Goal: Contribute content

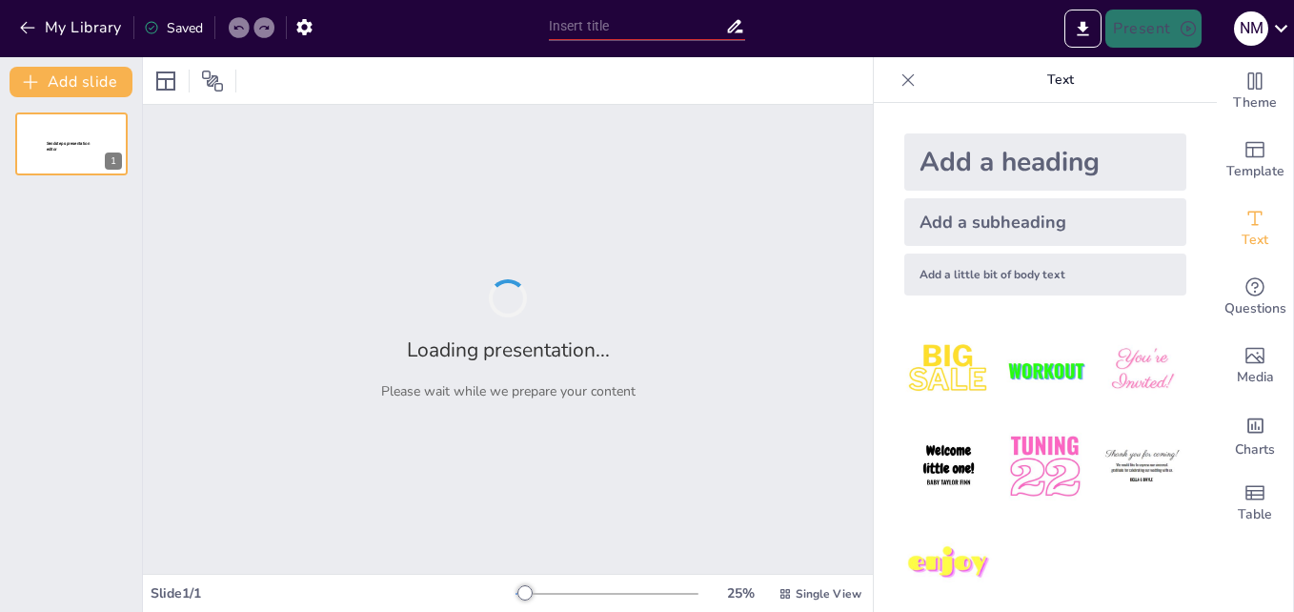
type input "Educación Sexual Integral: Clave para la Prevención del Embarazo"
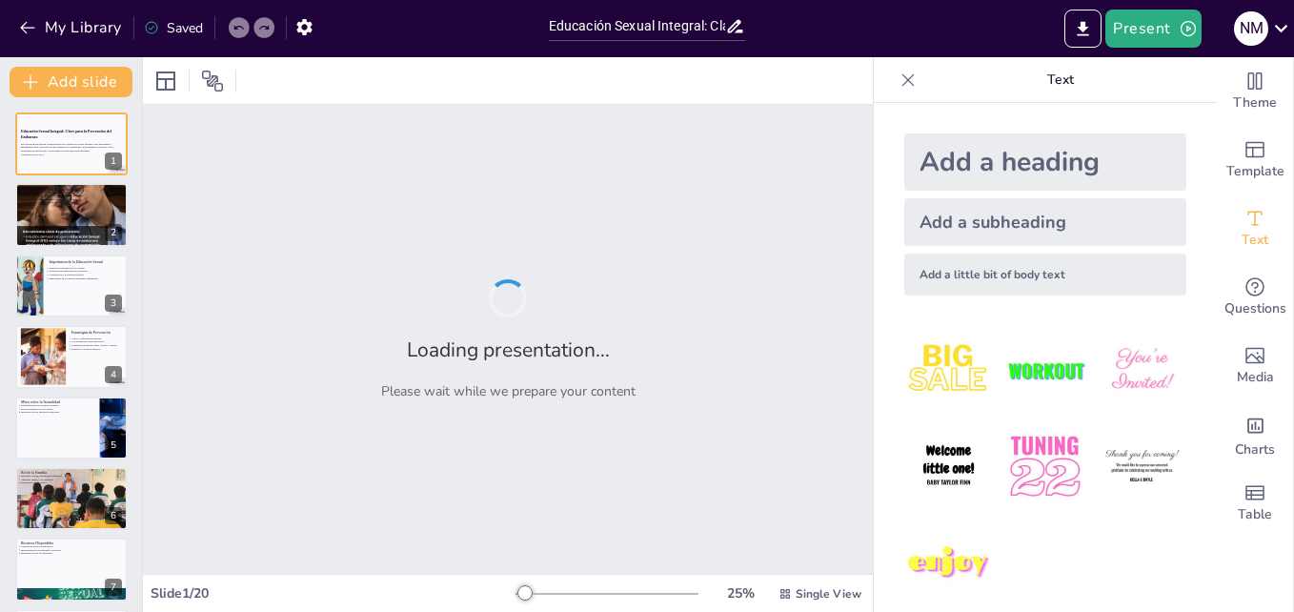
checkbox input "true"
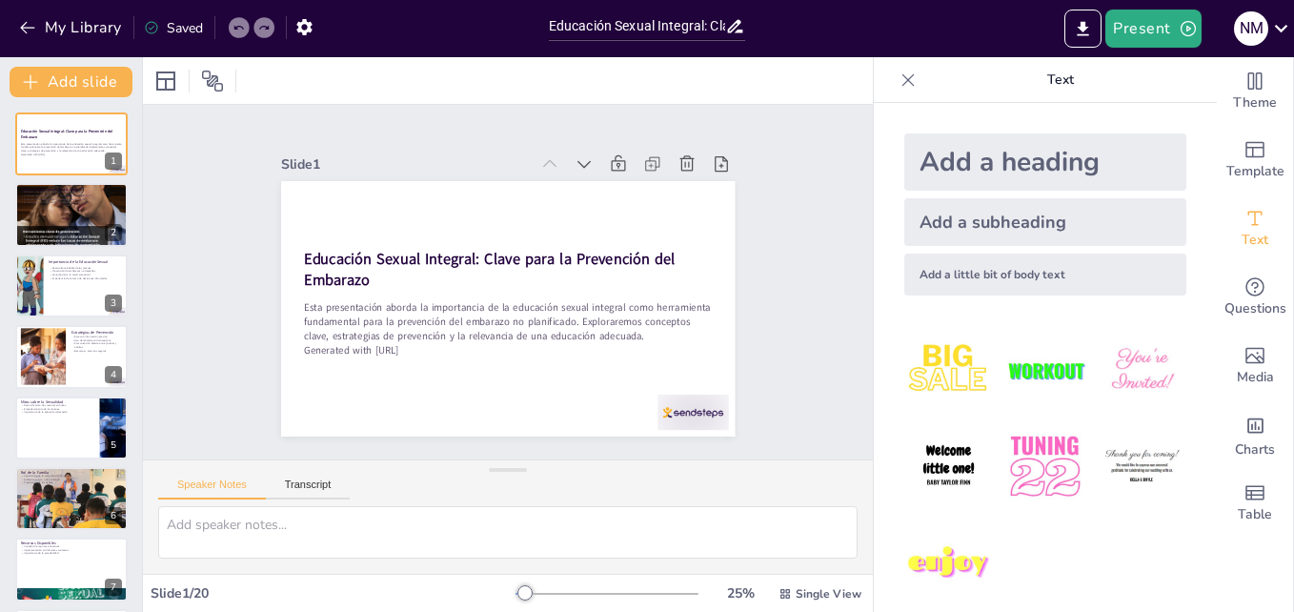
checkbox input "true"
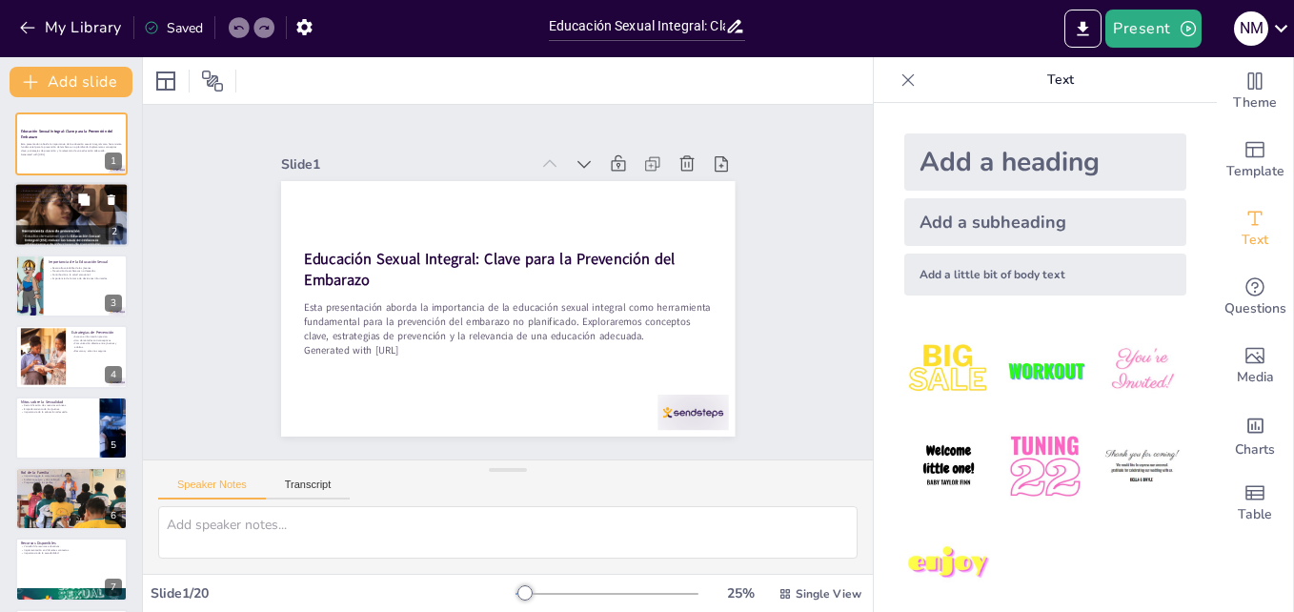
checkbox input "true"
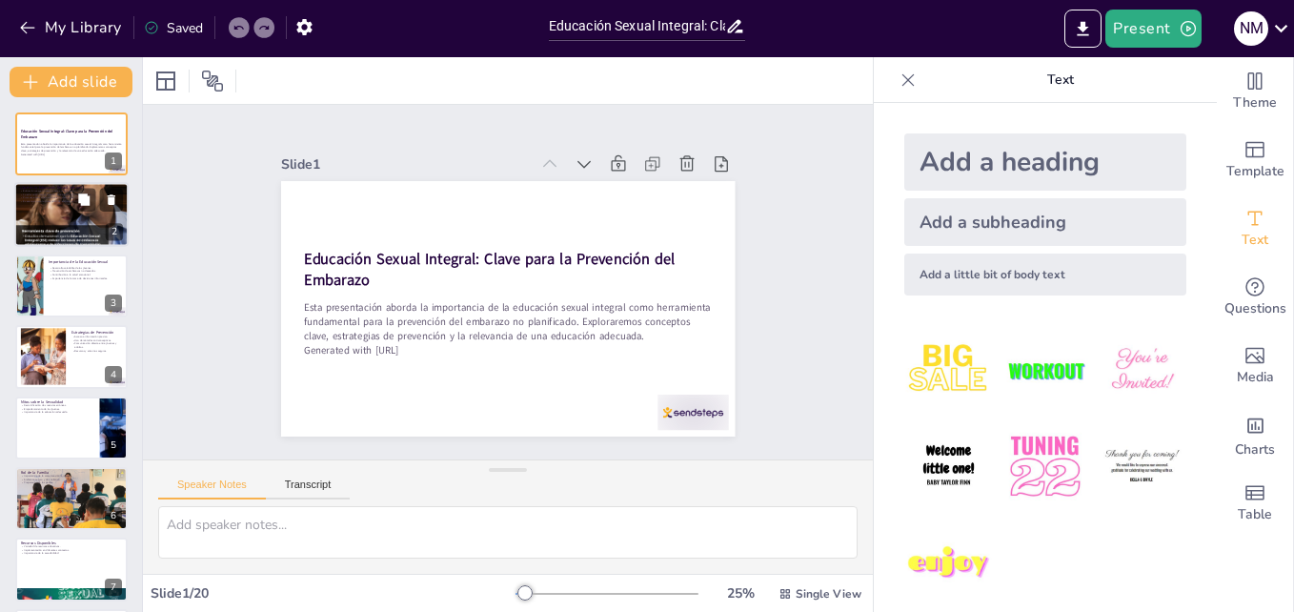
click at [84, 233] on div at bounding box center [71, 214] width 114 height 114
type textarea "La educación sexual integral es un enfoque completo que no solo se limita a la …"
checkbox input "true"
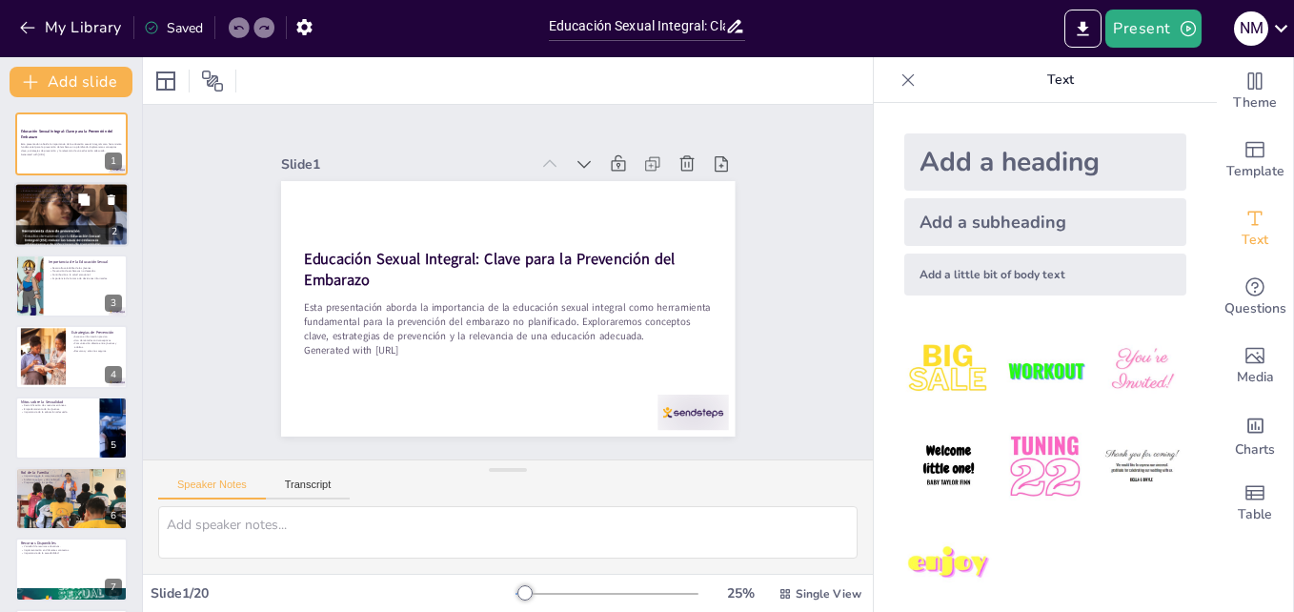
checkbox input "true"
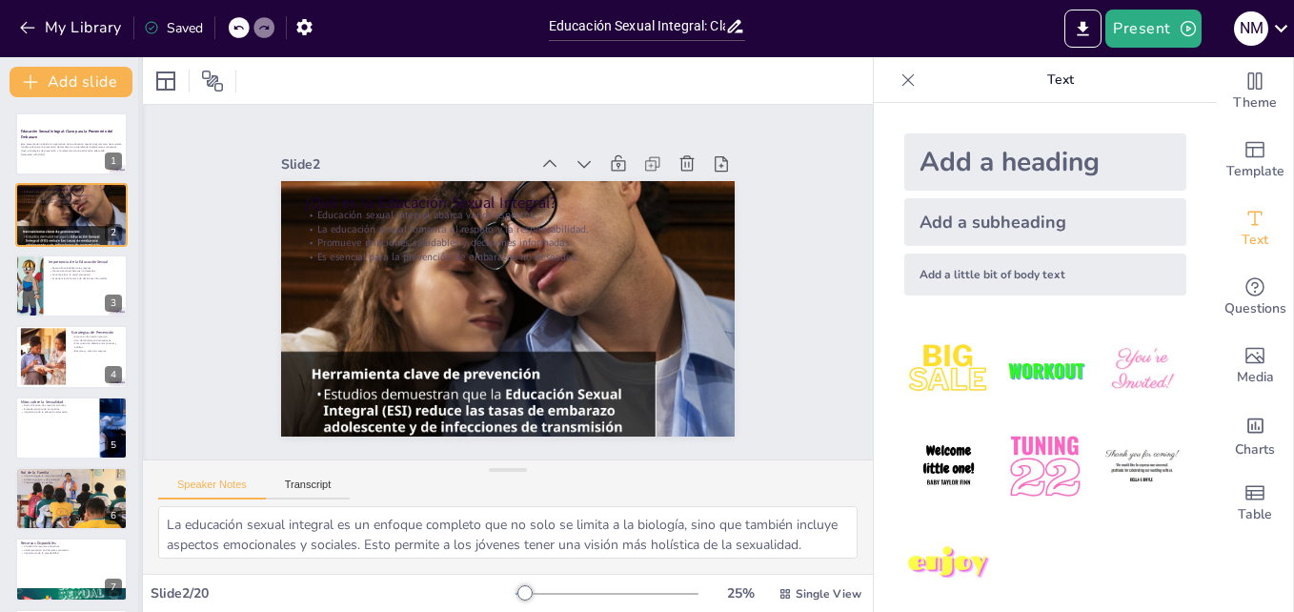
checkbox input "true"
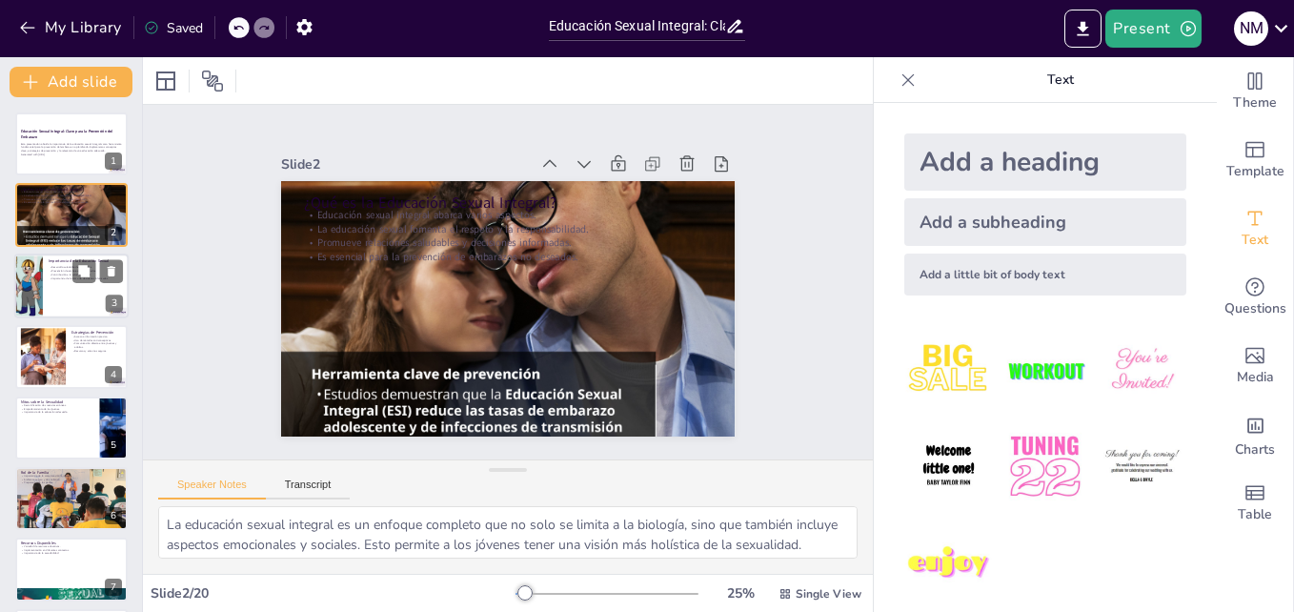
checkbox input "true"
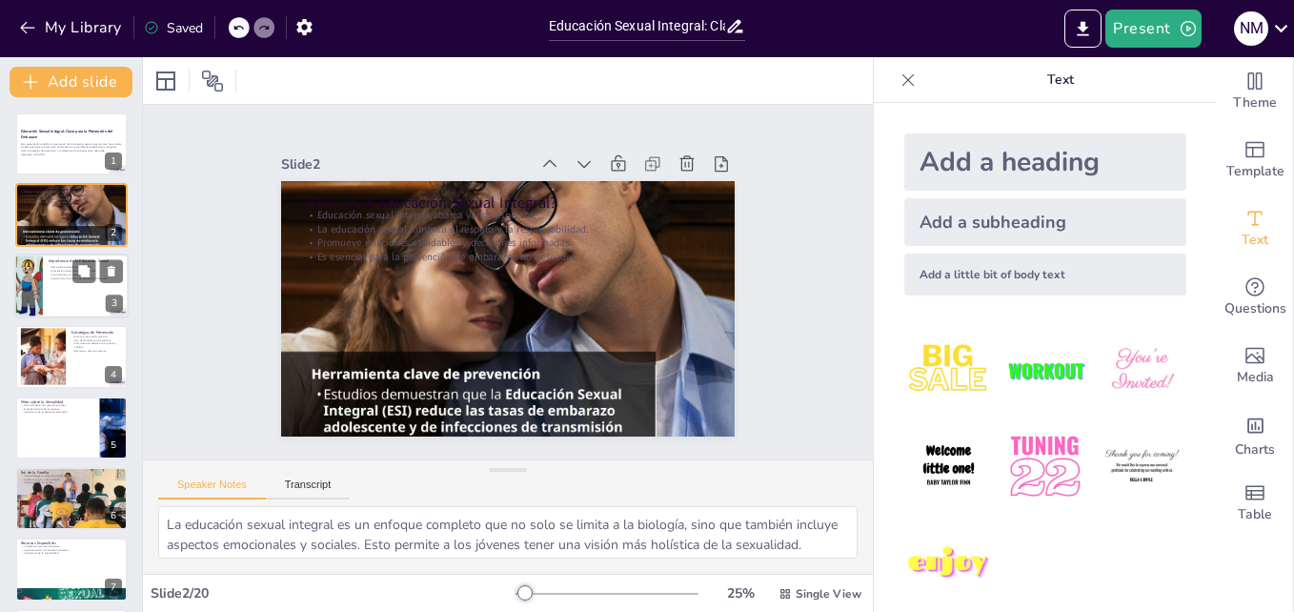
click at [82, 298] on div at bounding box center [71, 285] width 114 height 65
type textarea "La educación sexual es fundamental para el desarrollo integral de los jóvenes, …"
checkbox input "true"
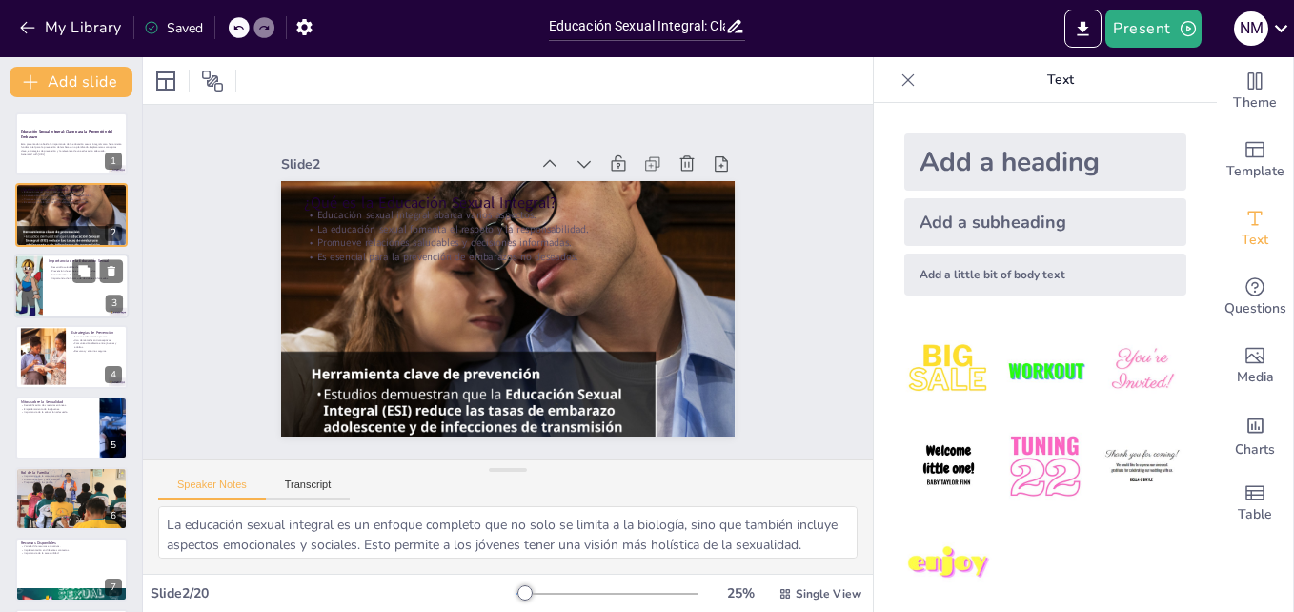
checkbox input "true"
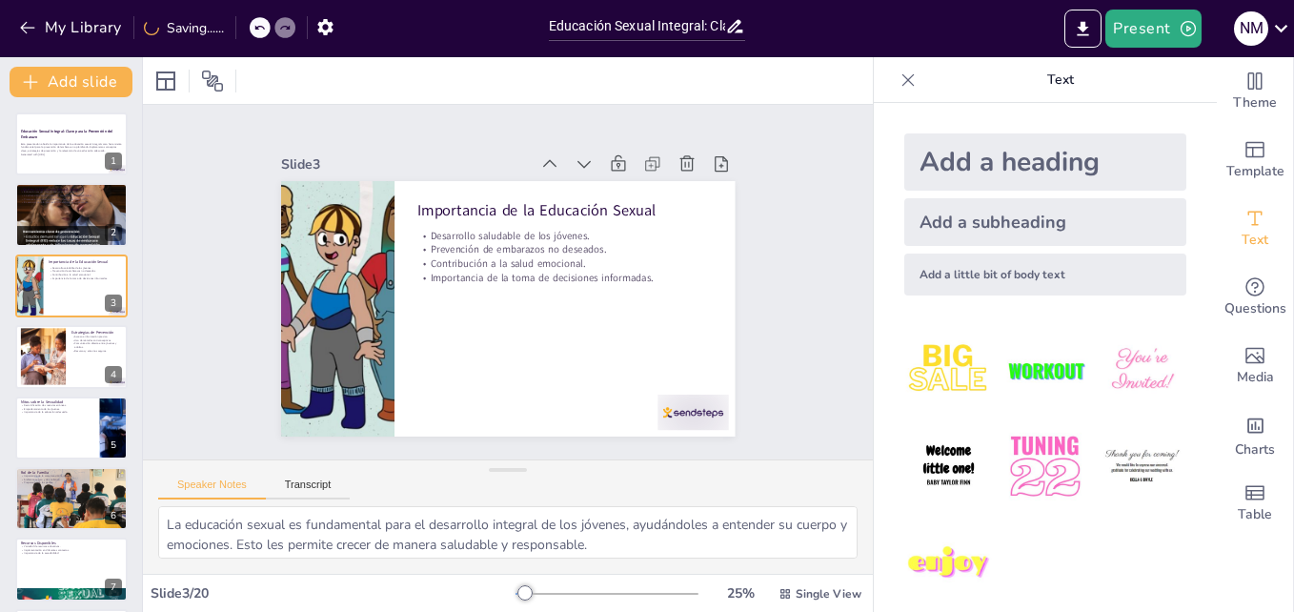
checkbox input "true"
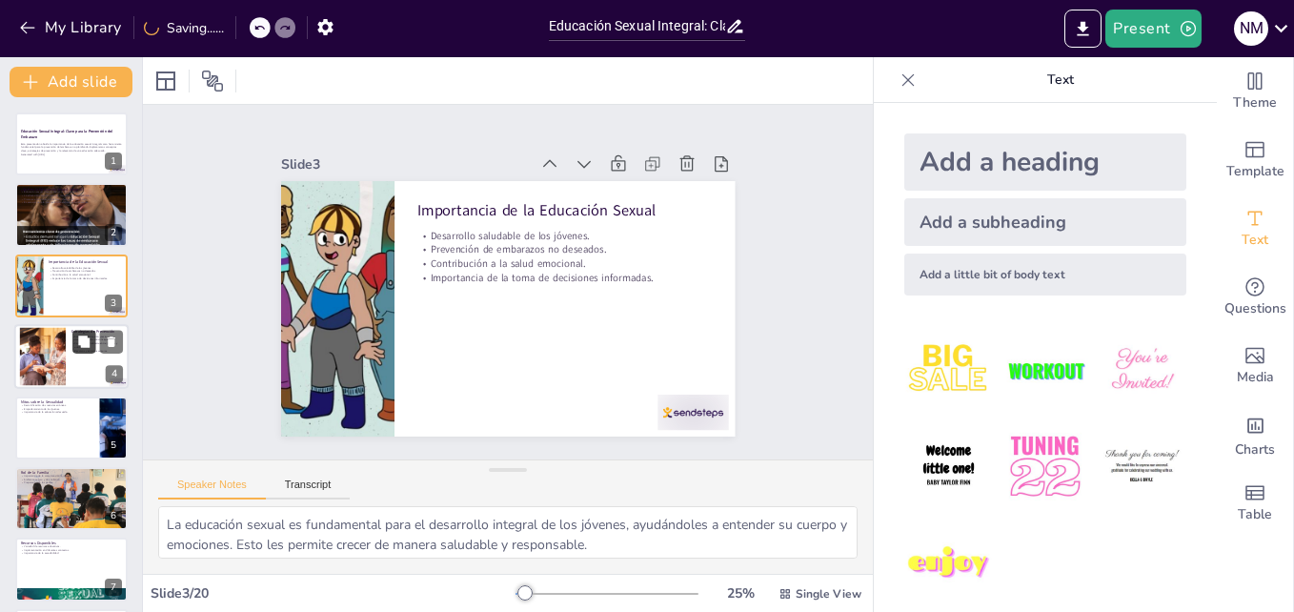
checkbox input "true"
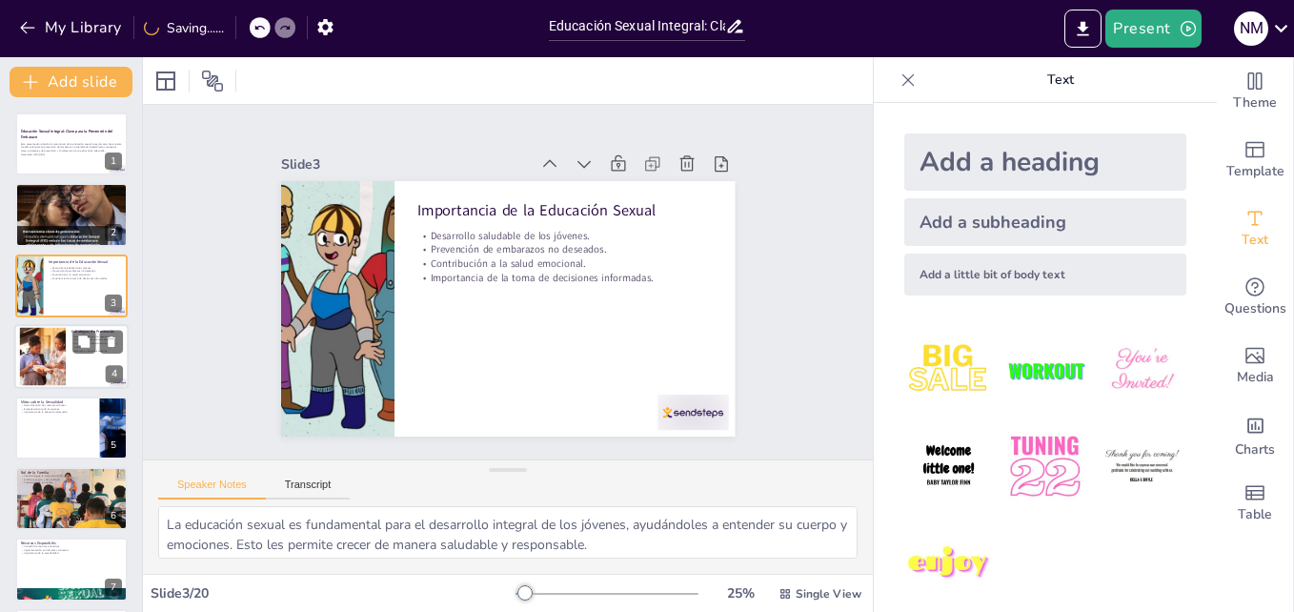
checkbox input "true"
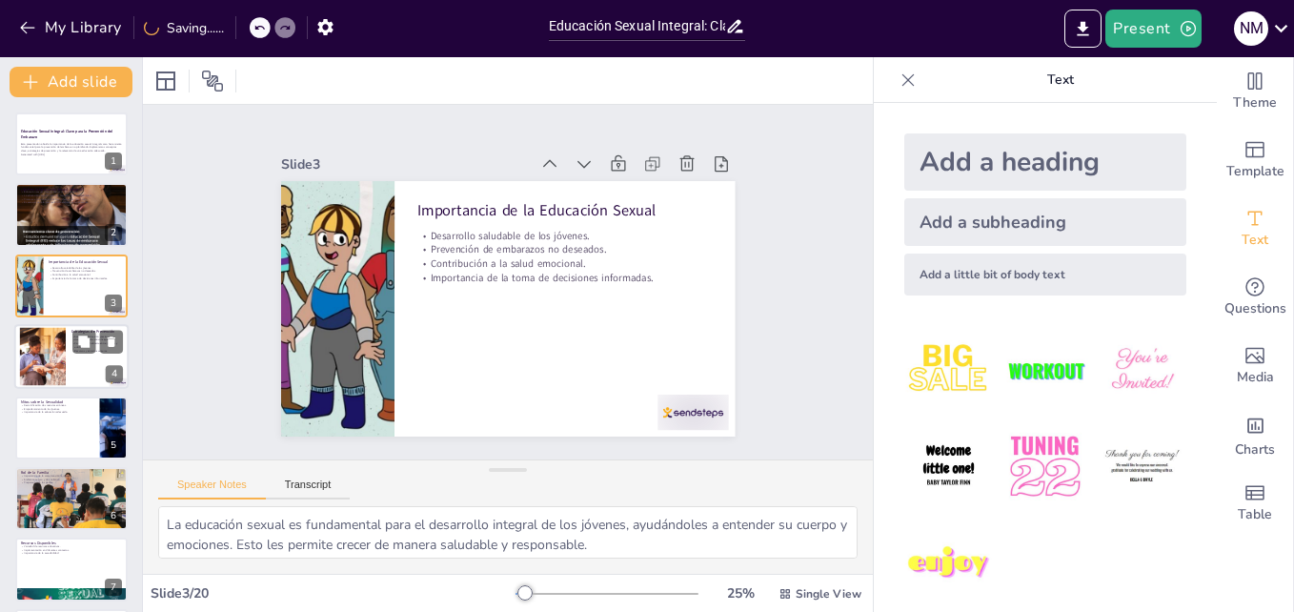
checkbox input "true"
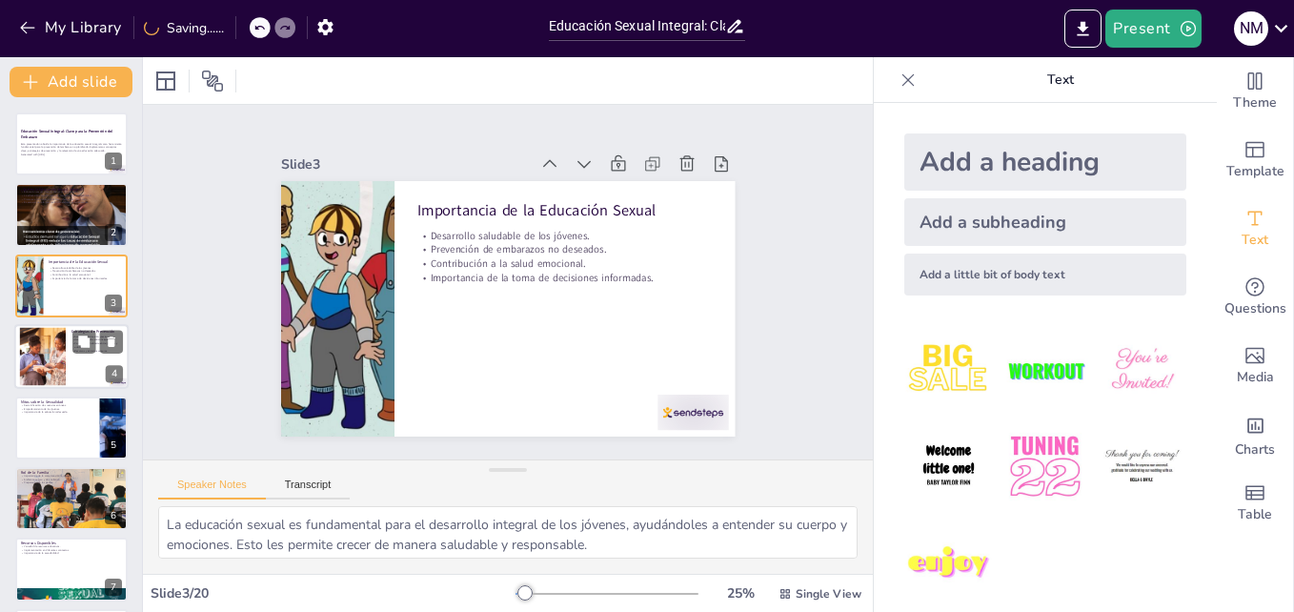
click at [91, 353] on div at bounding box center [71, 356] width 114 height 65
type textarea "El acceso a información precisa es fundamental para que los jóvenes puedan toma…"
checkbox input "true"
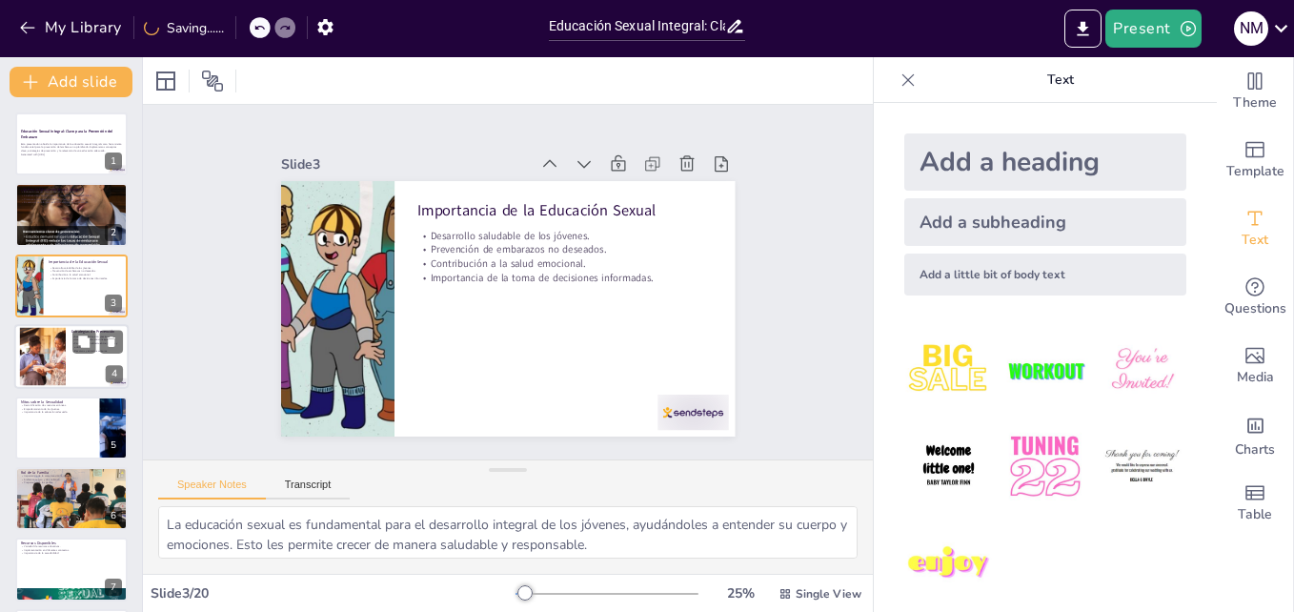
checkbox input "true"
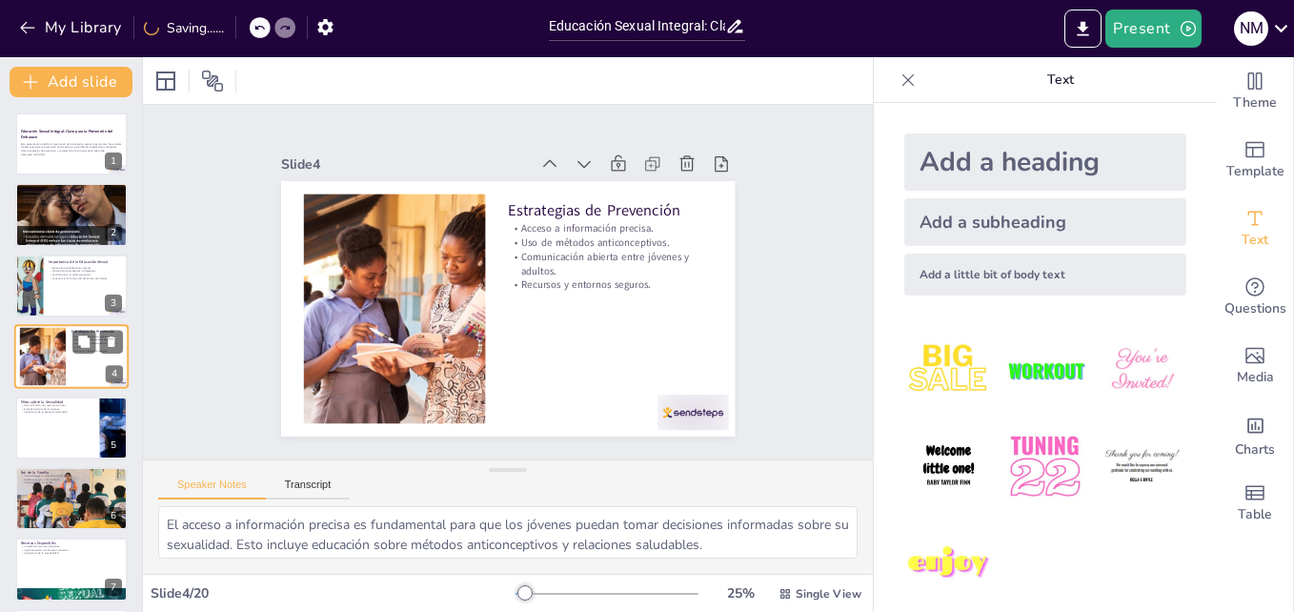
scroll to position [2, 0]
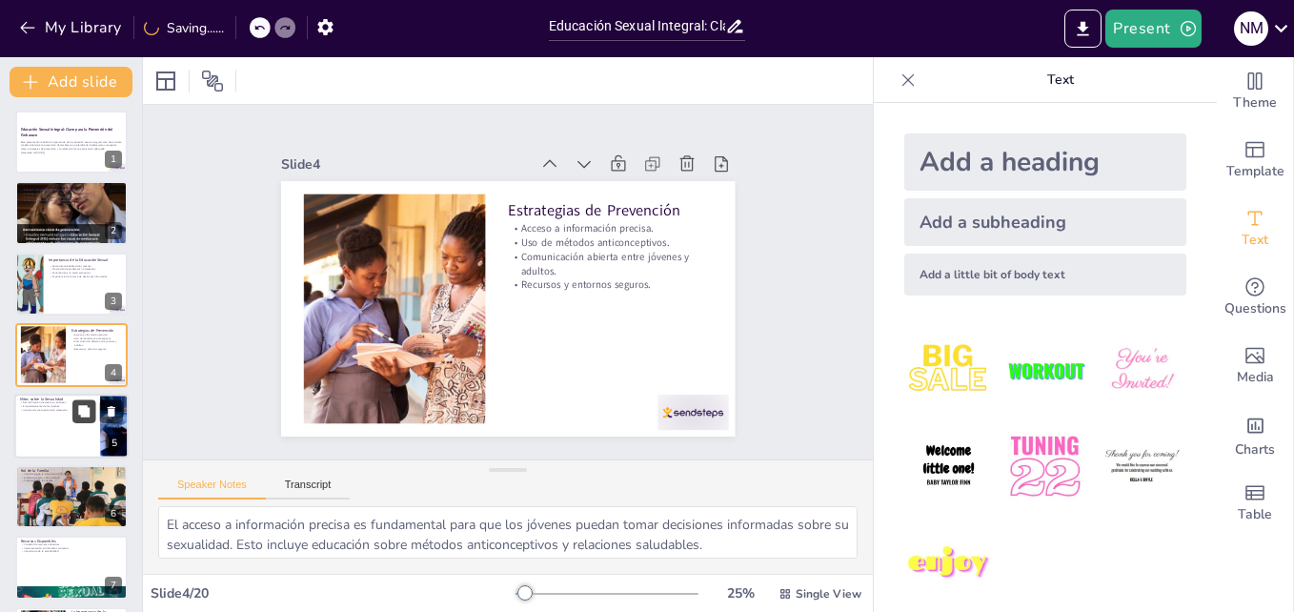
checkbox input "true"
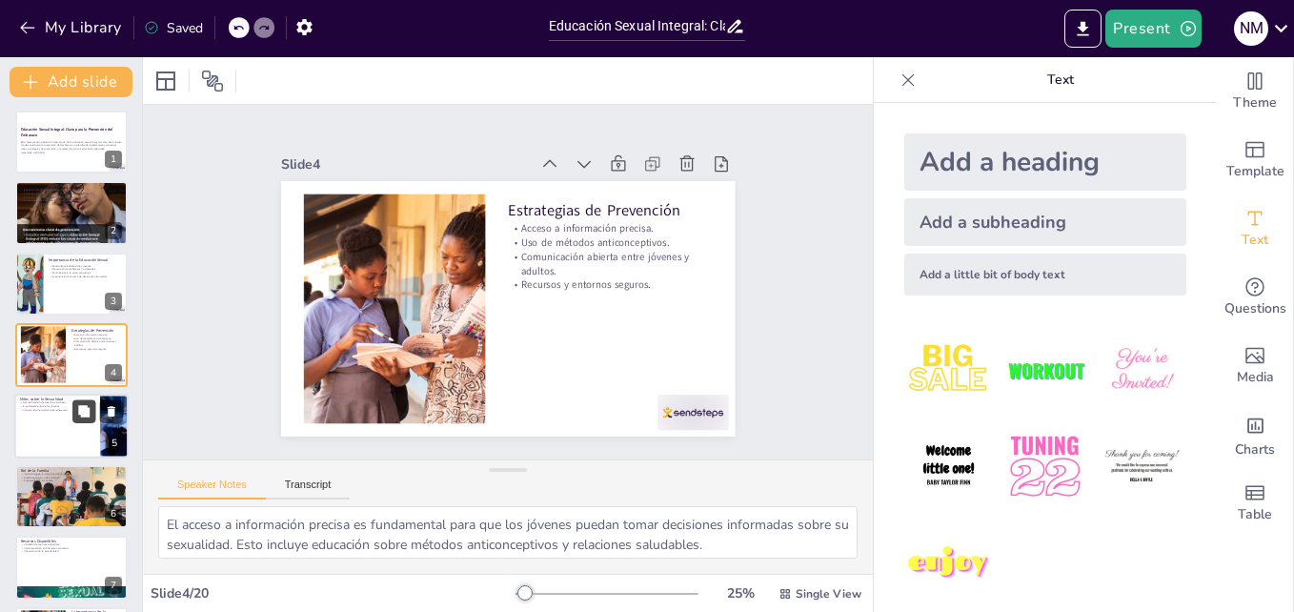
click at [72, 411] on button at bounding box center [83, 410] width 23 height 23
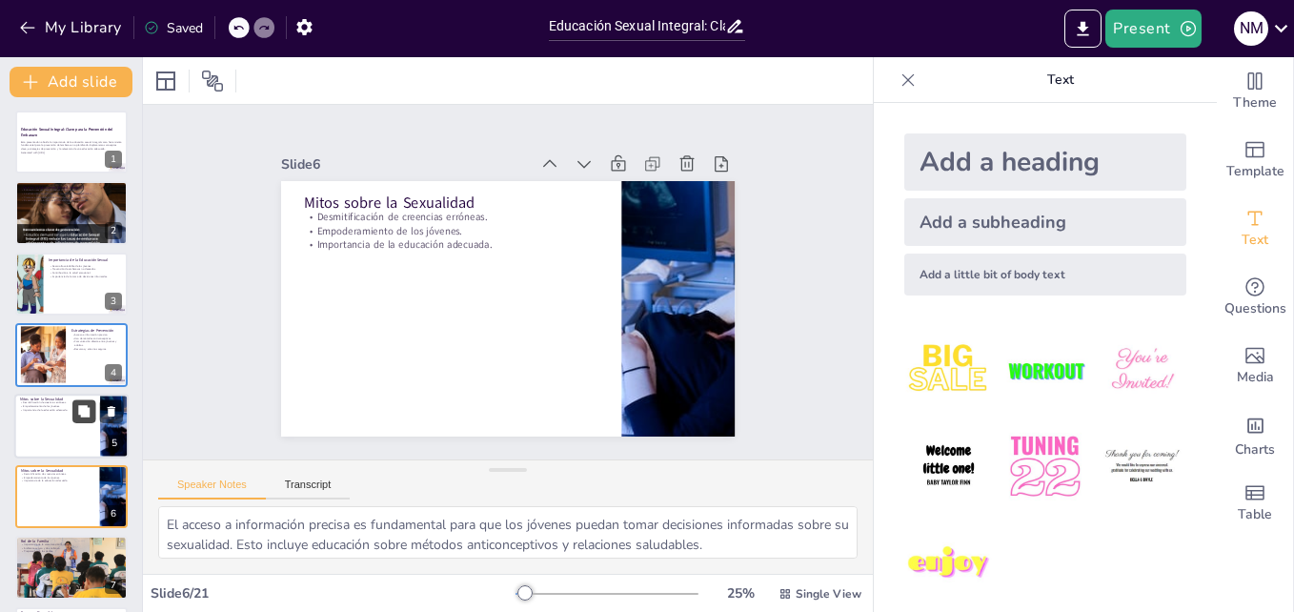
type textarea "La desmitificación de creencias erróneas es fundamental para que los jóvenes en…"
checkbox input "true"
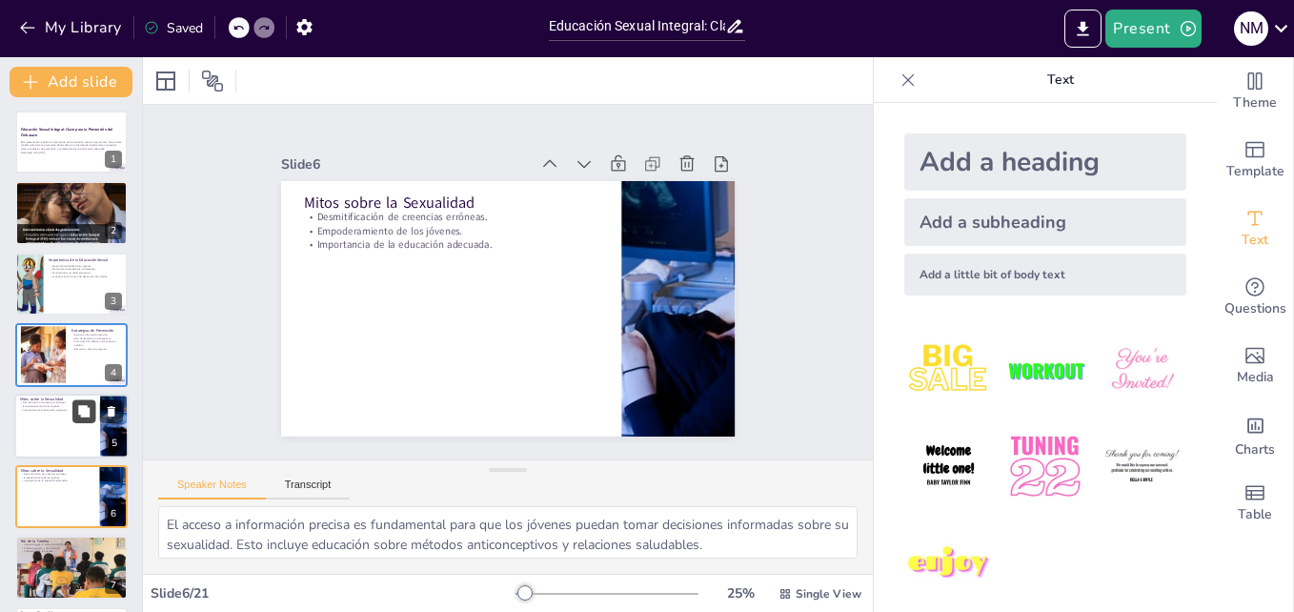
checkbox input "true"
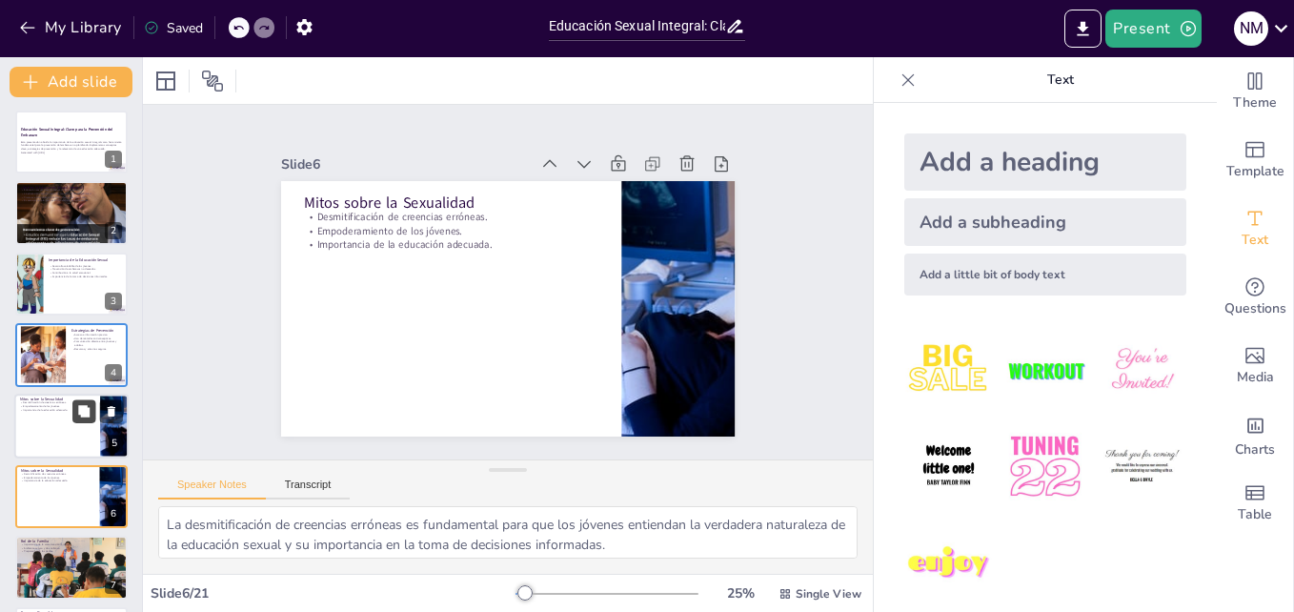
checkbox input "true"
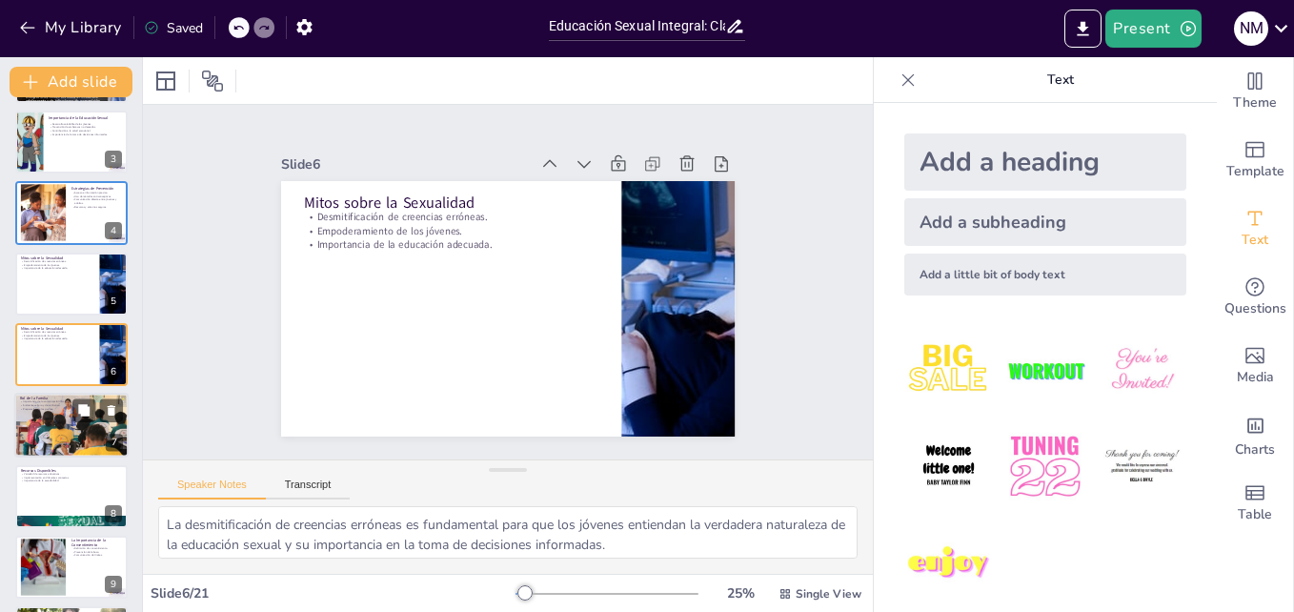
checkbox input "true"
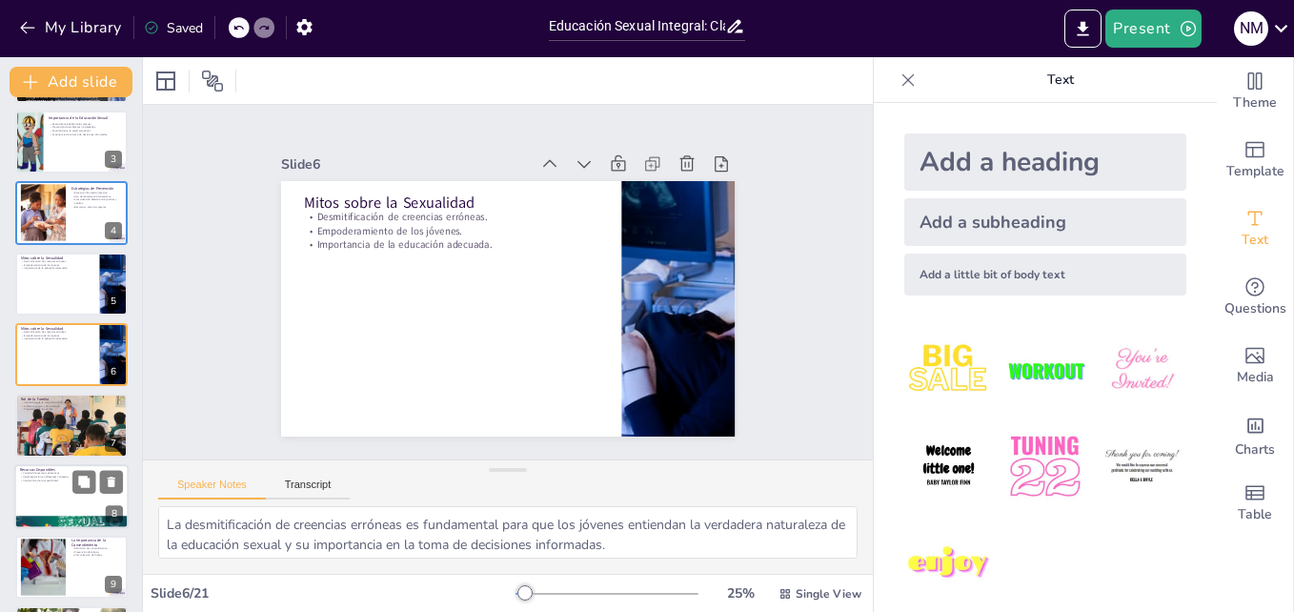
checkbox input "true"
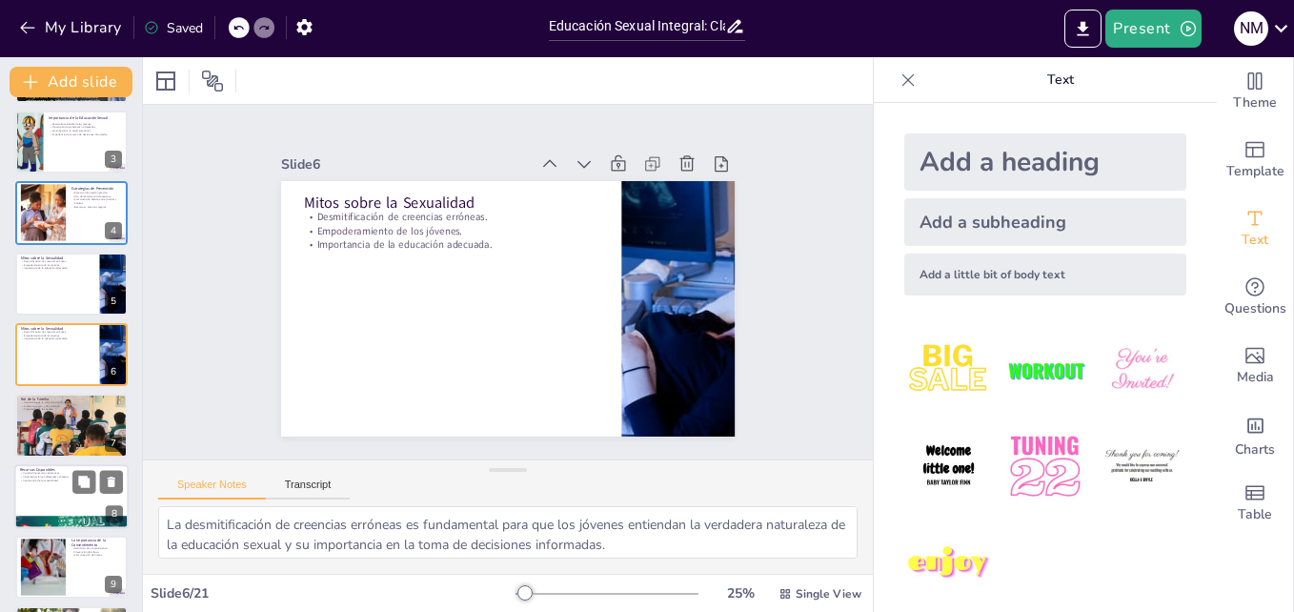
checkbox input "true"
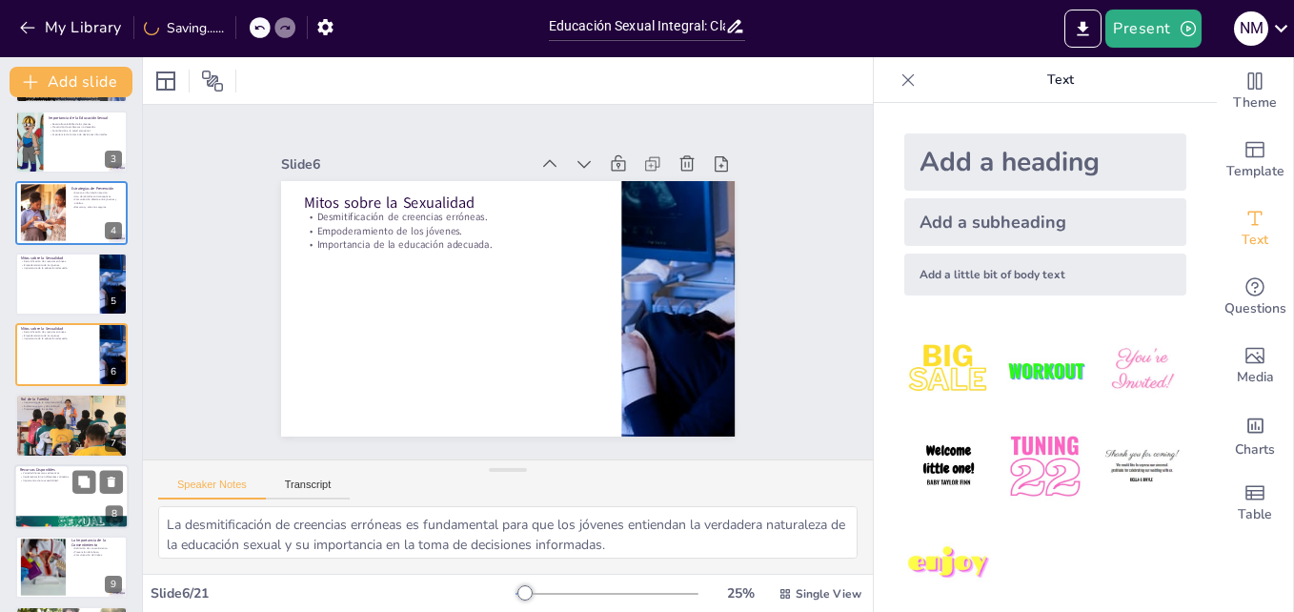
click at [69, 467] on p "Recursos Disponibles" at bounding box center [71, 470] width 103 height 6
type textarea "La variedad de recursos educativos disponibles es esencial para abordar la educ…"
checkbox input "true"
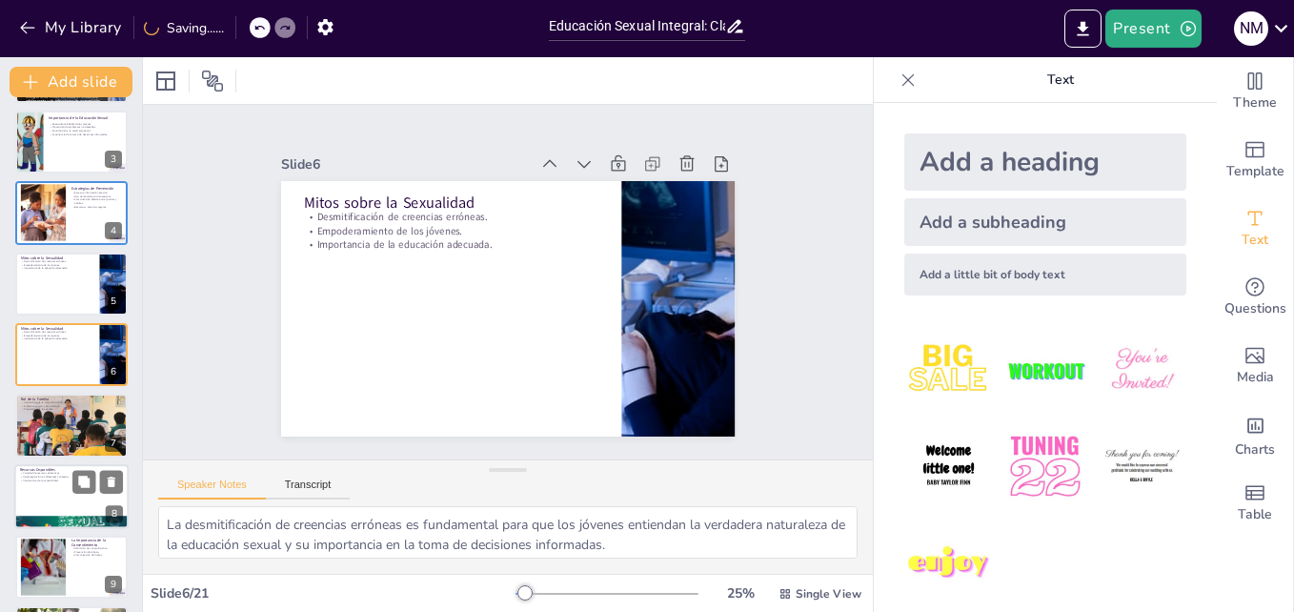
checkbox input "true"
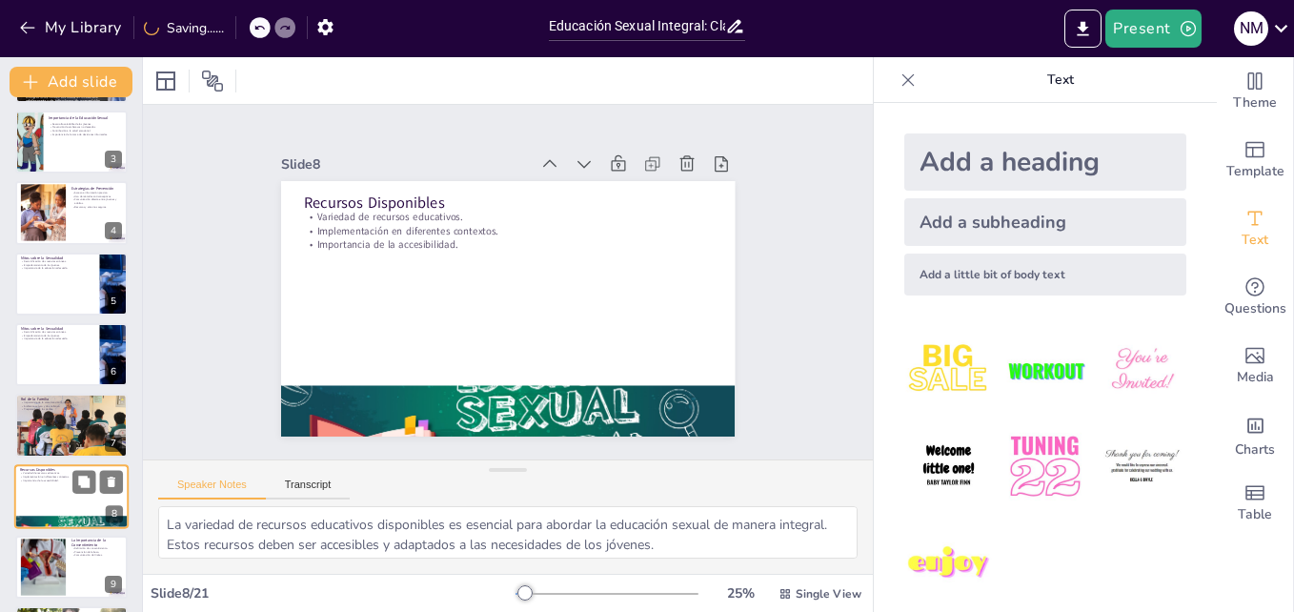
scroll to position [286, 0]
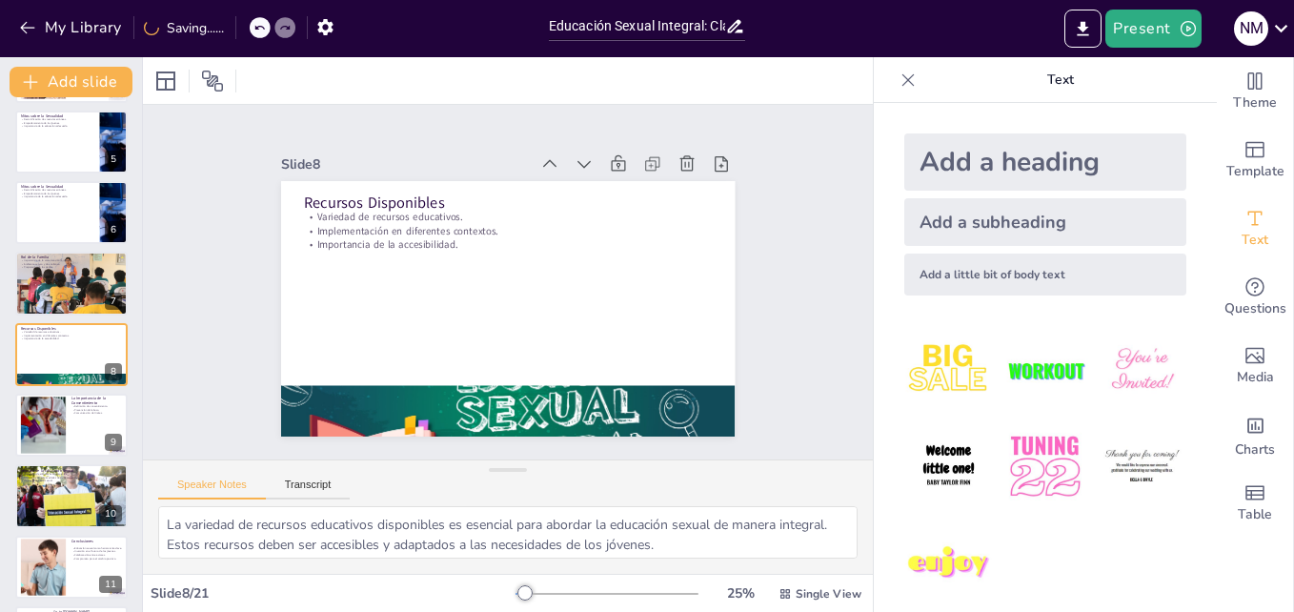
checkbox input "true"
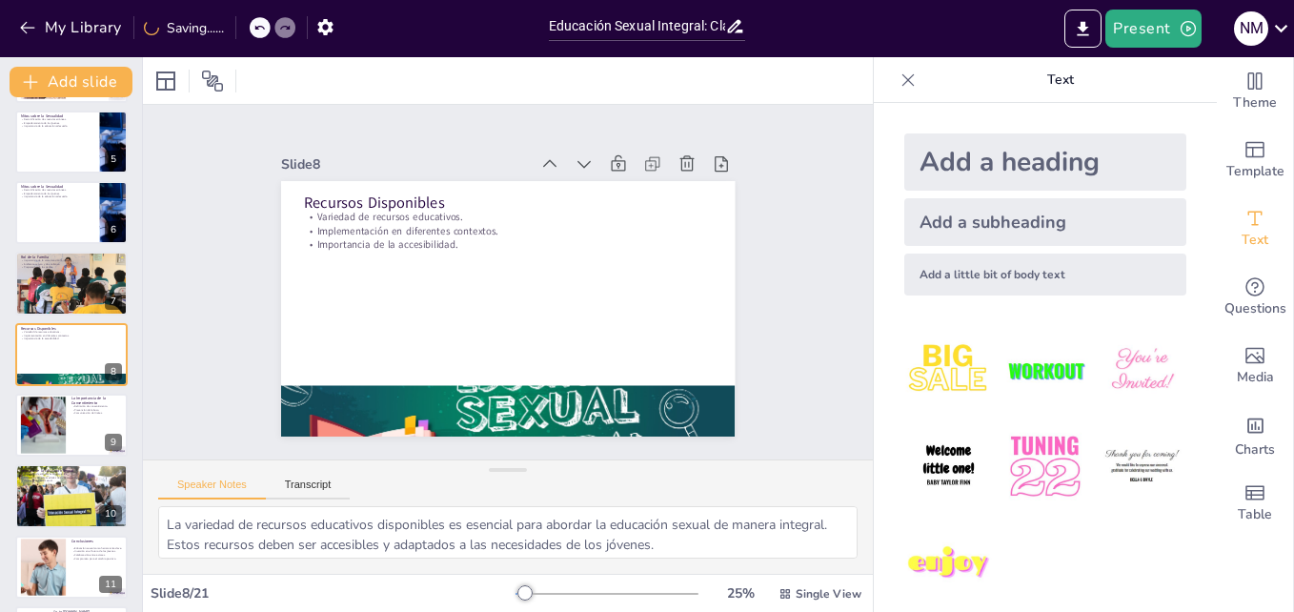
checkbox input "true"
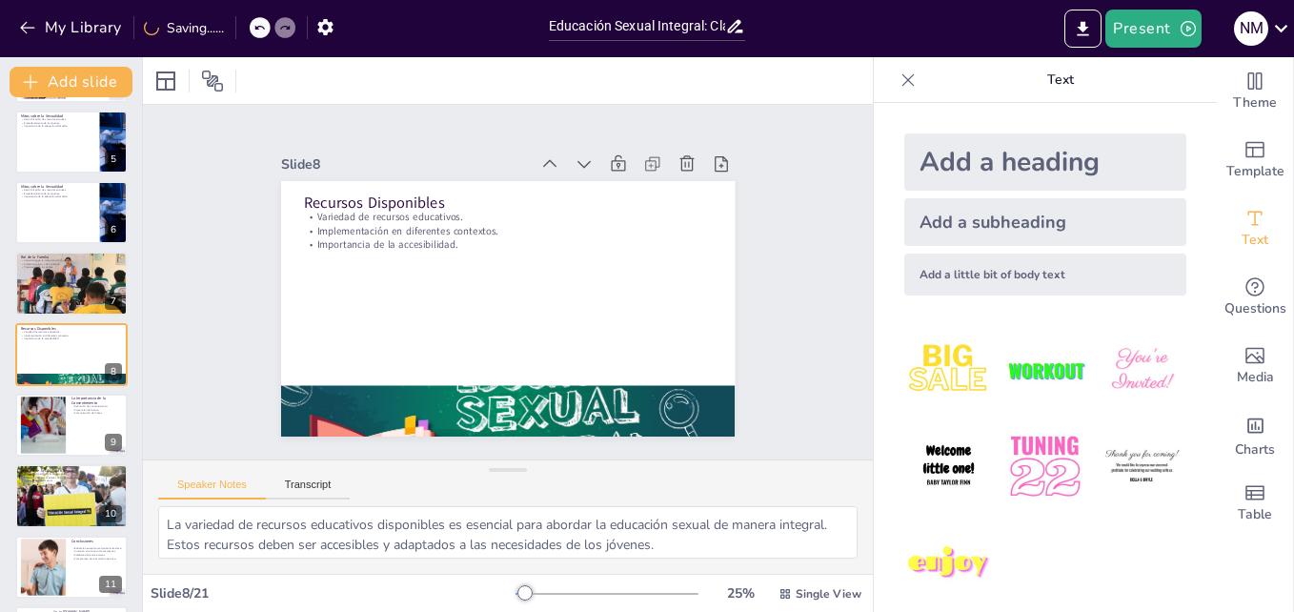
checkbox input "true"
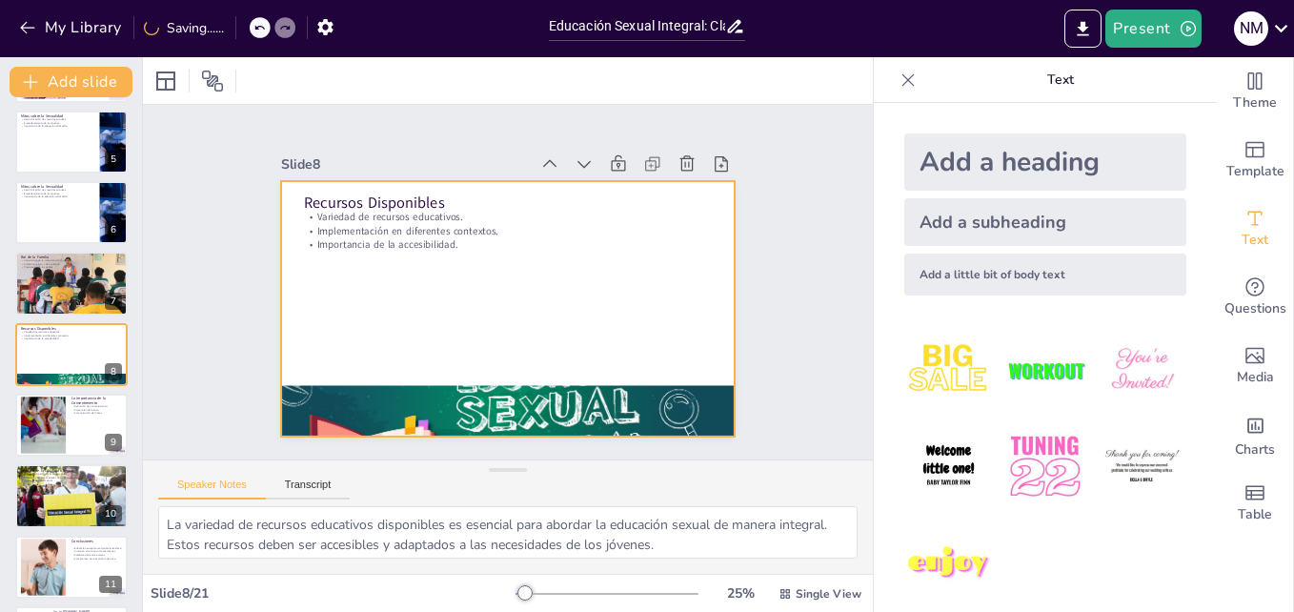
checkbox input "true"
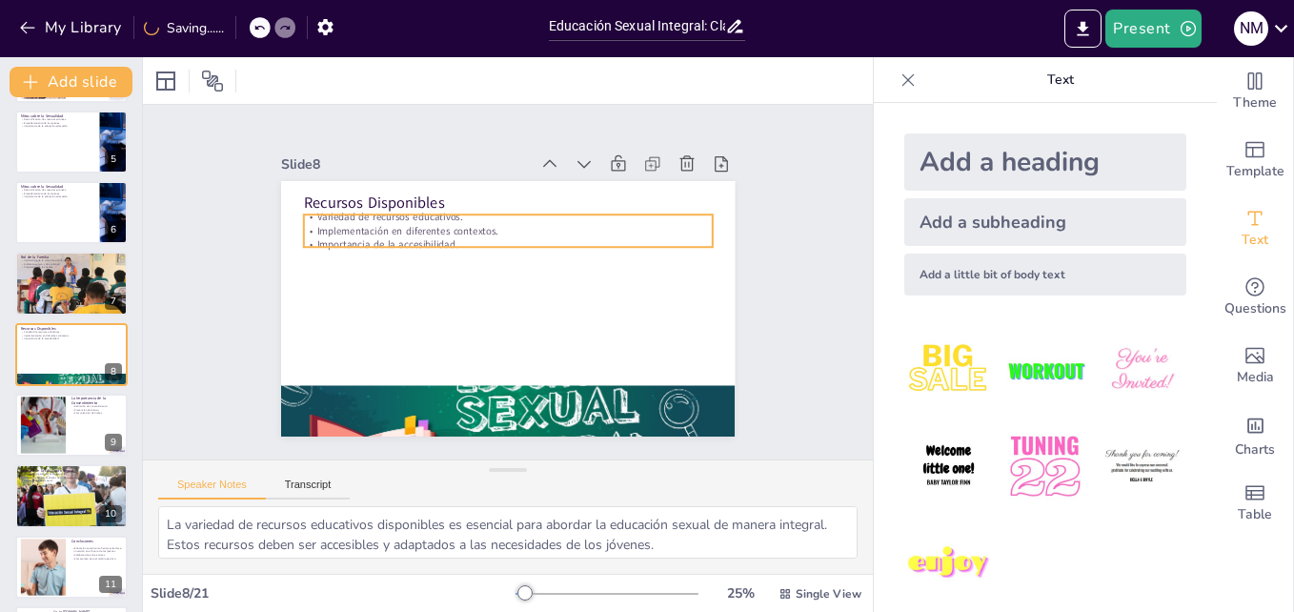
checkbox input "true"
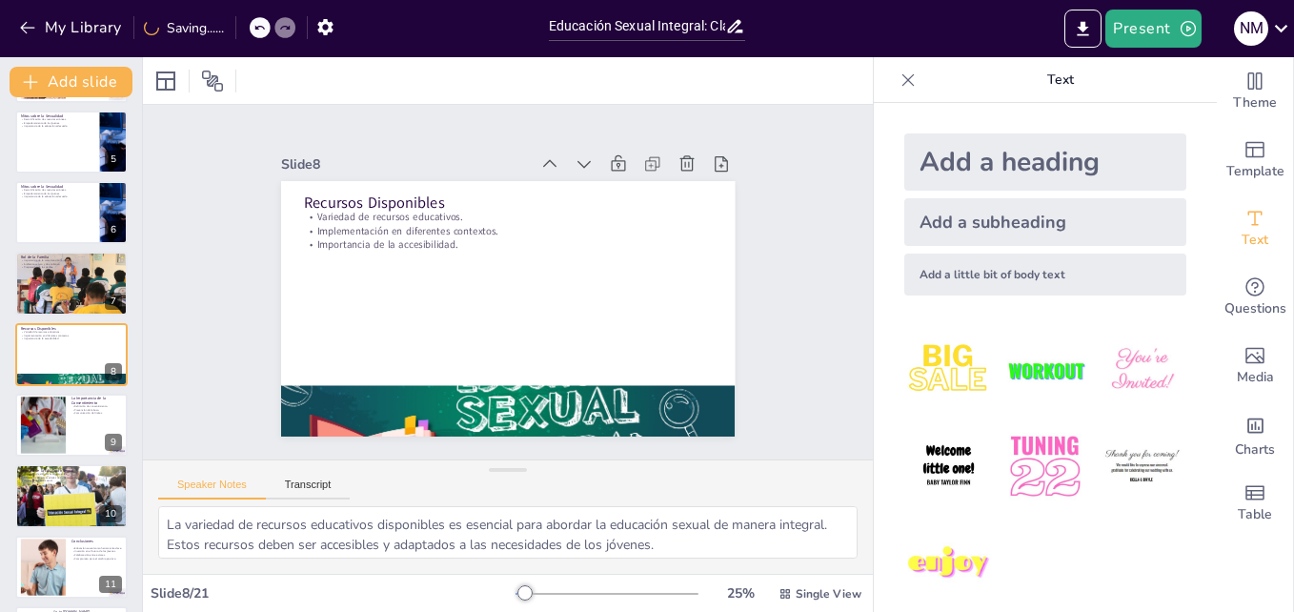
checkbox input "true"
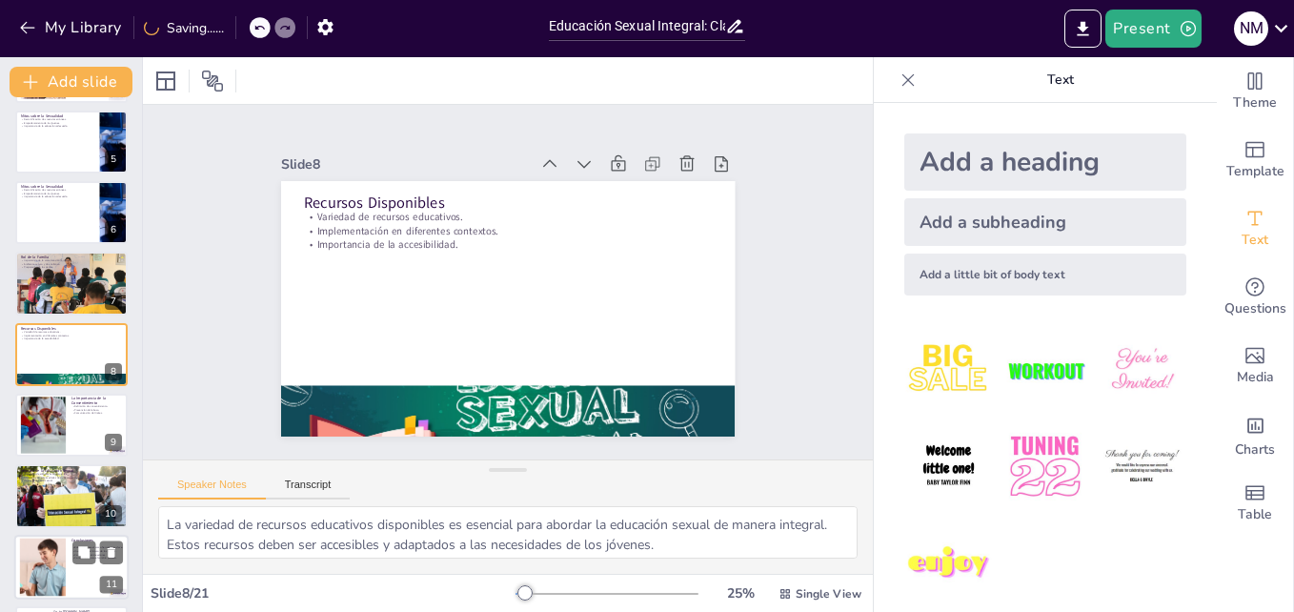
checkbox input "true"
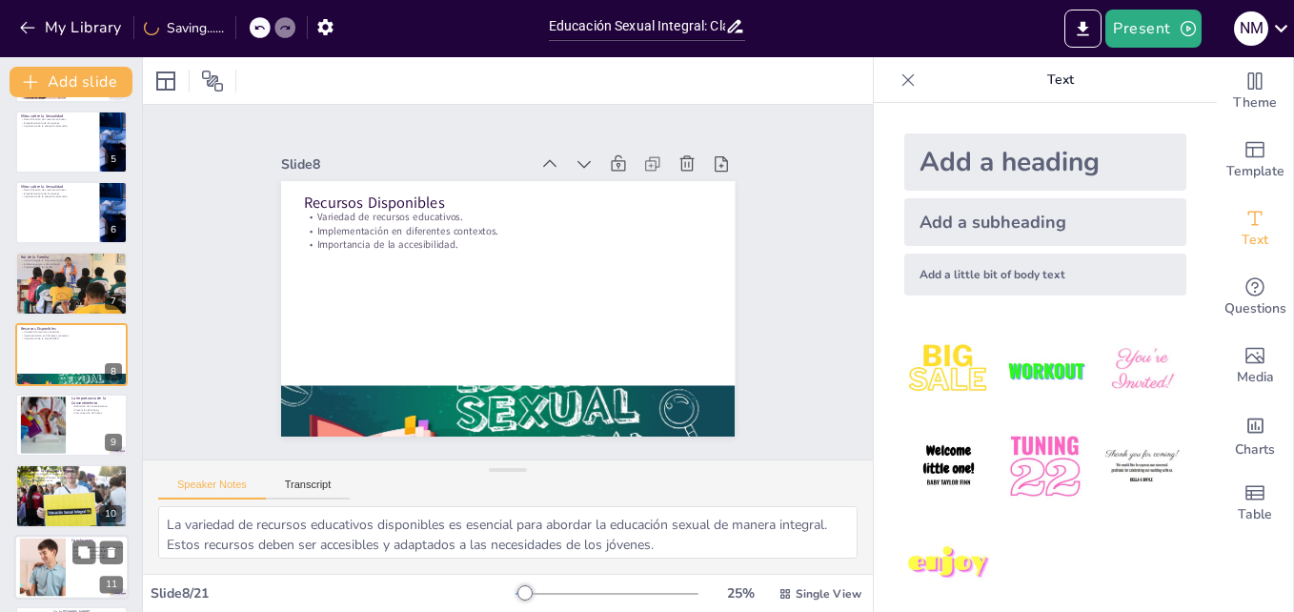
click at [115, 573] on div at bounding box center [71, 566] width 114 height 65
type textarea "La educación sexual integral es fundamental para prevenir embarazos no planific…"
checkbox input "true"
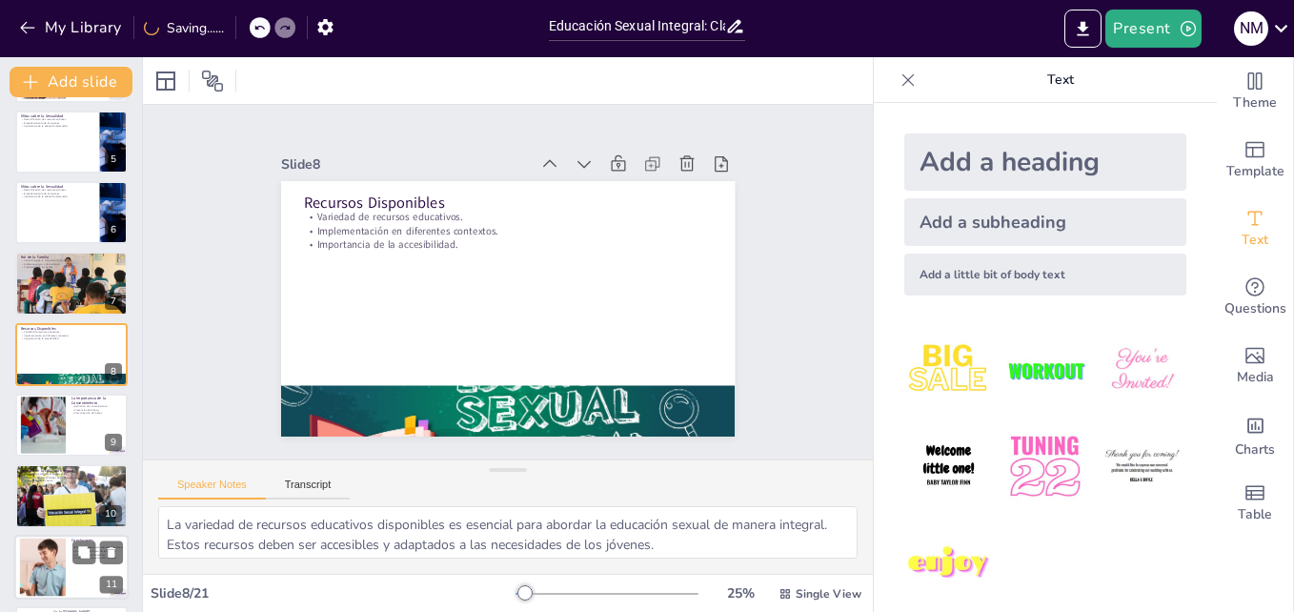
checkbox input "true"
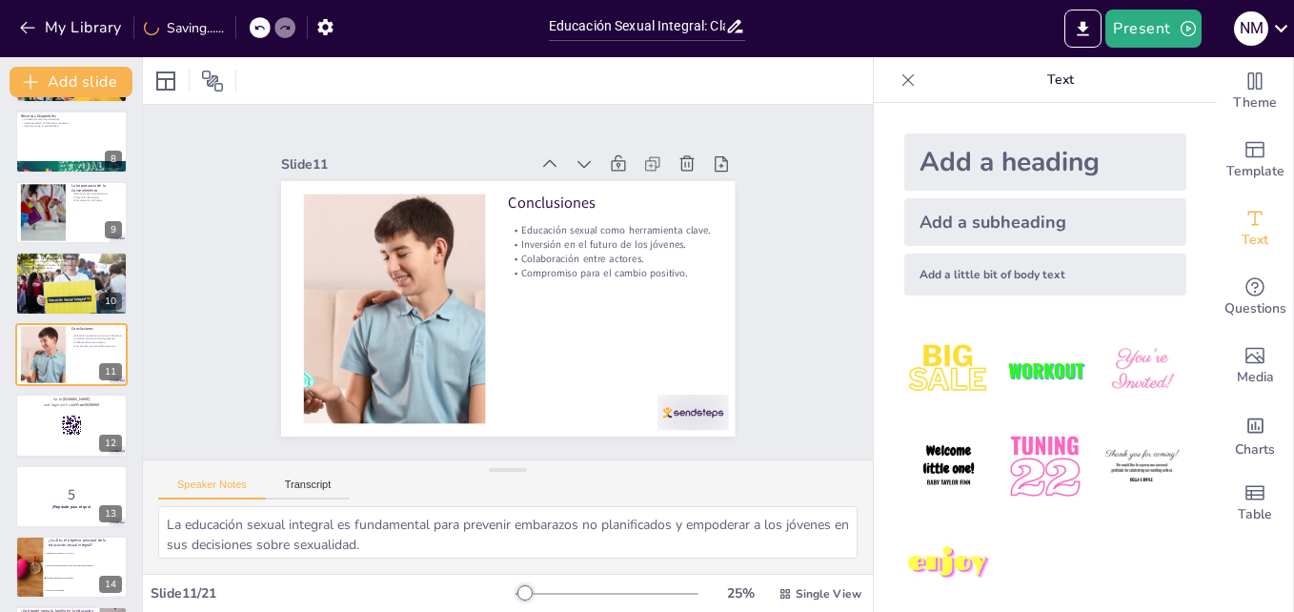
checkbox input "true"
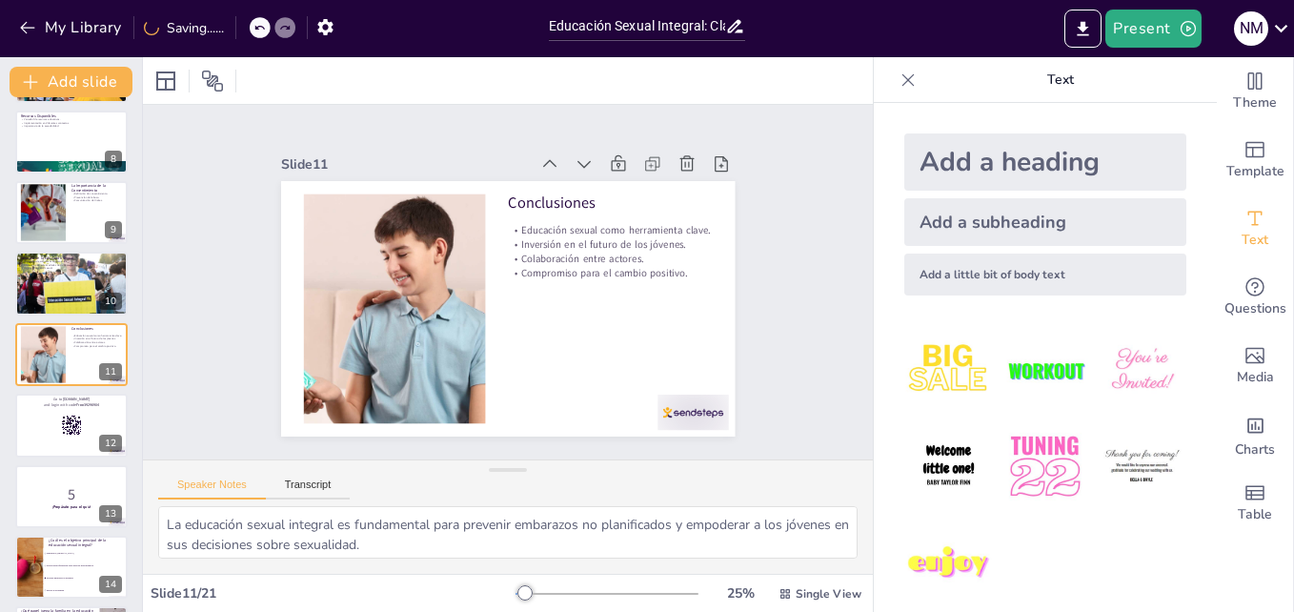
checkbox input "true"
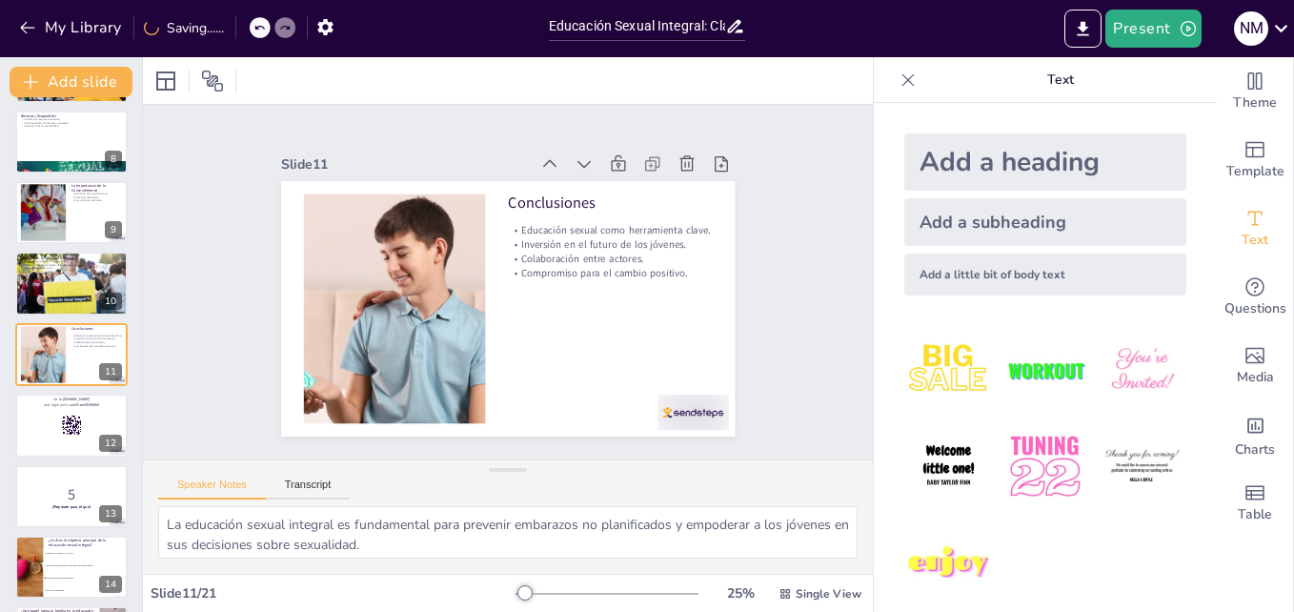
checkbox input "true"
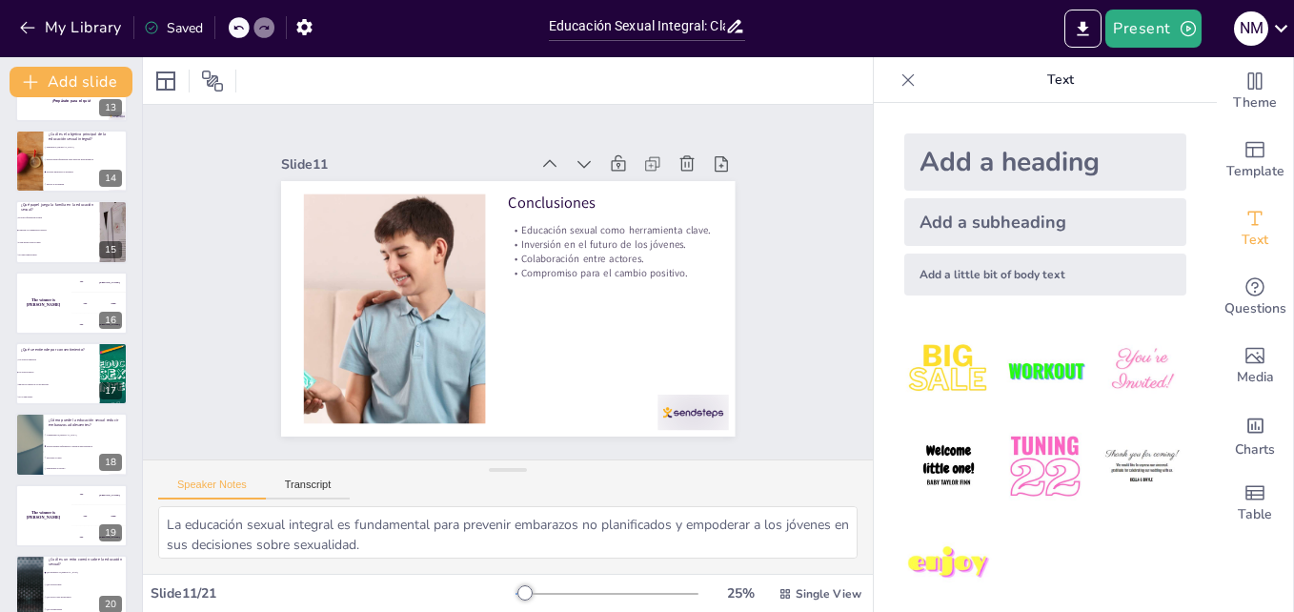
scroll to position [996, 0]
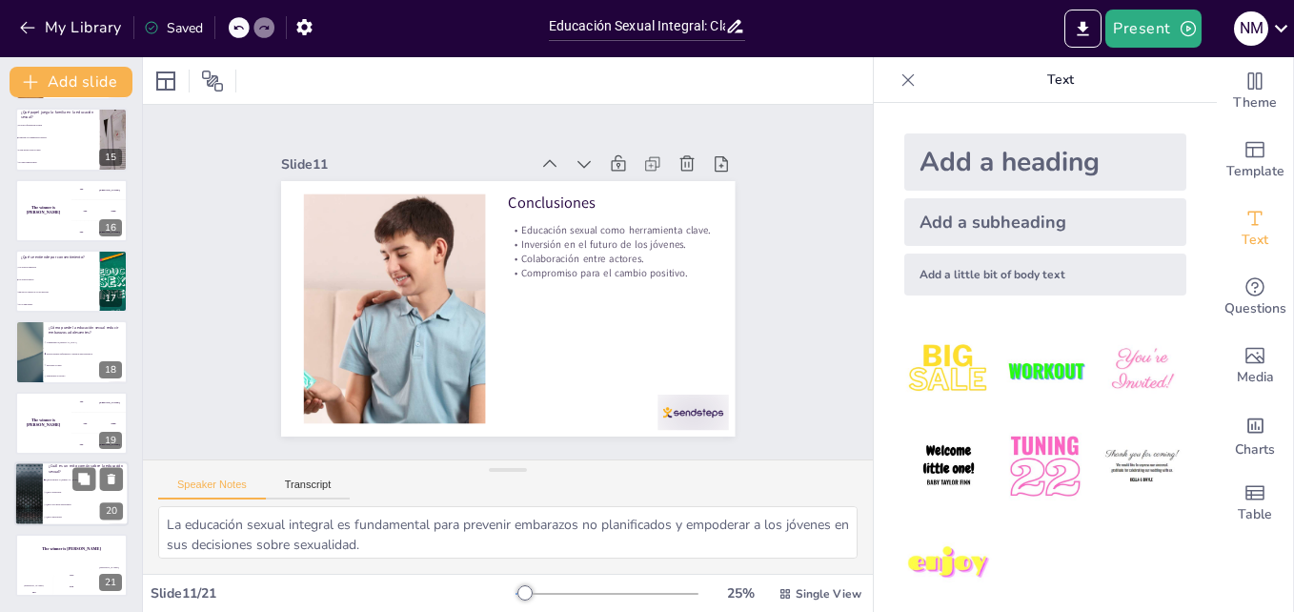
click at [101, 503] on div "20" at bounding box center [111, 511] width 23 height 17
type textarea "La respuesta correcta es "Que promueve la [MEDICAL_DATA]", que se aborda en la …"
checkbox input "true"
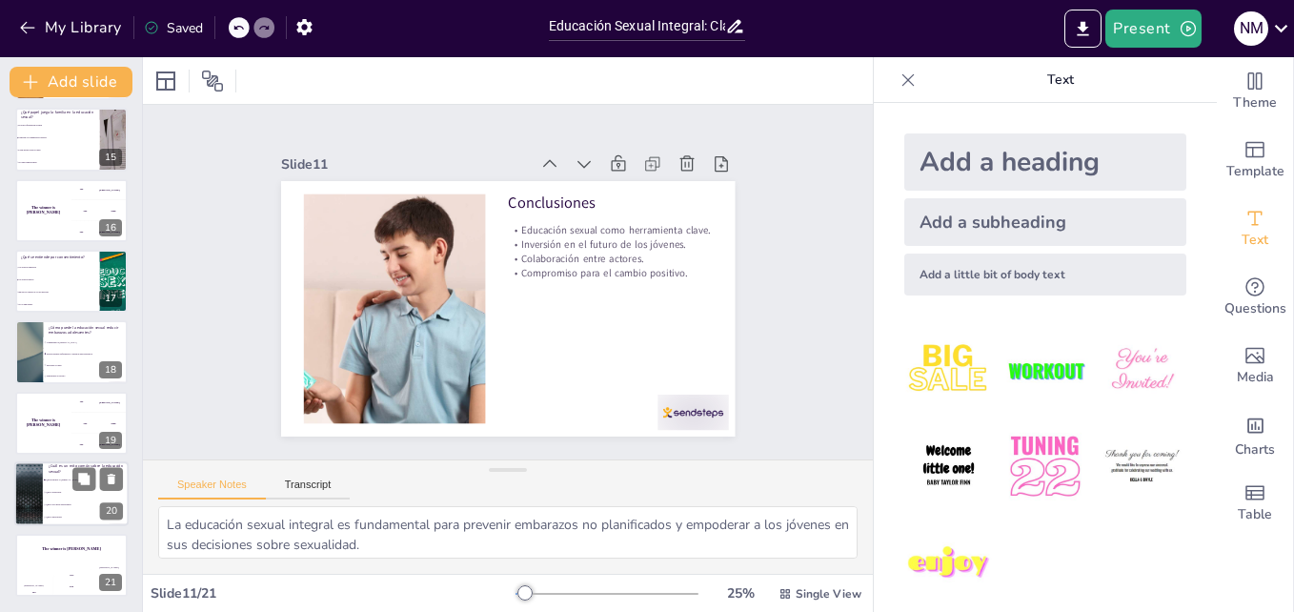
checkbox input "true"
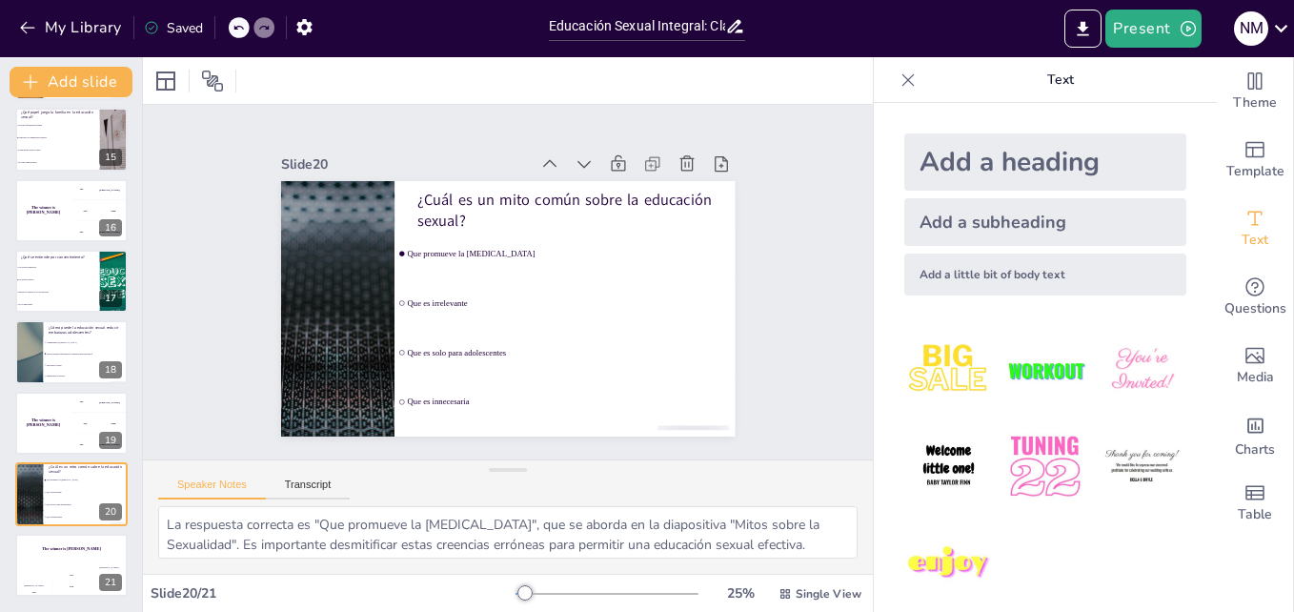
checkbox input "true"
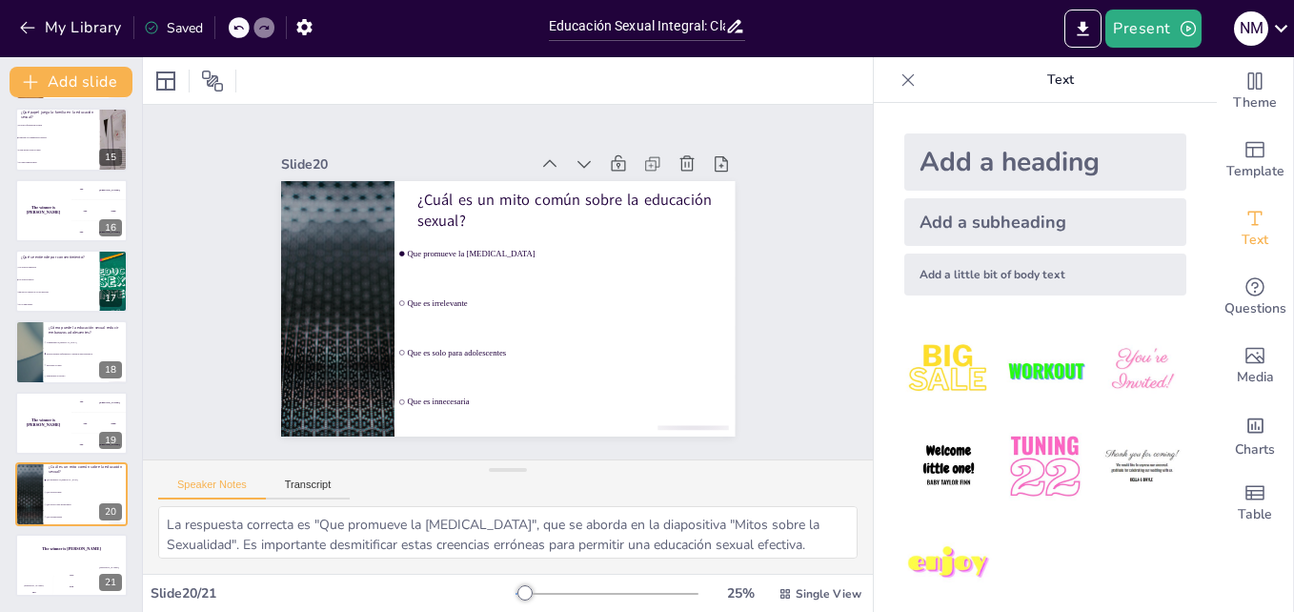
checkbox input "true"
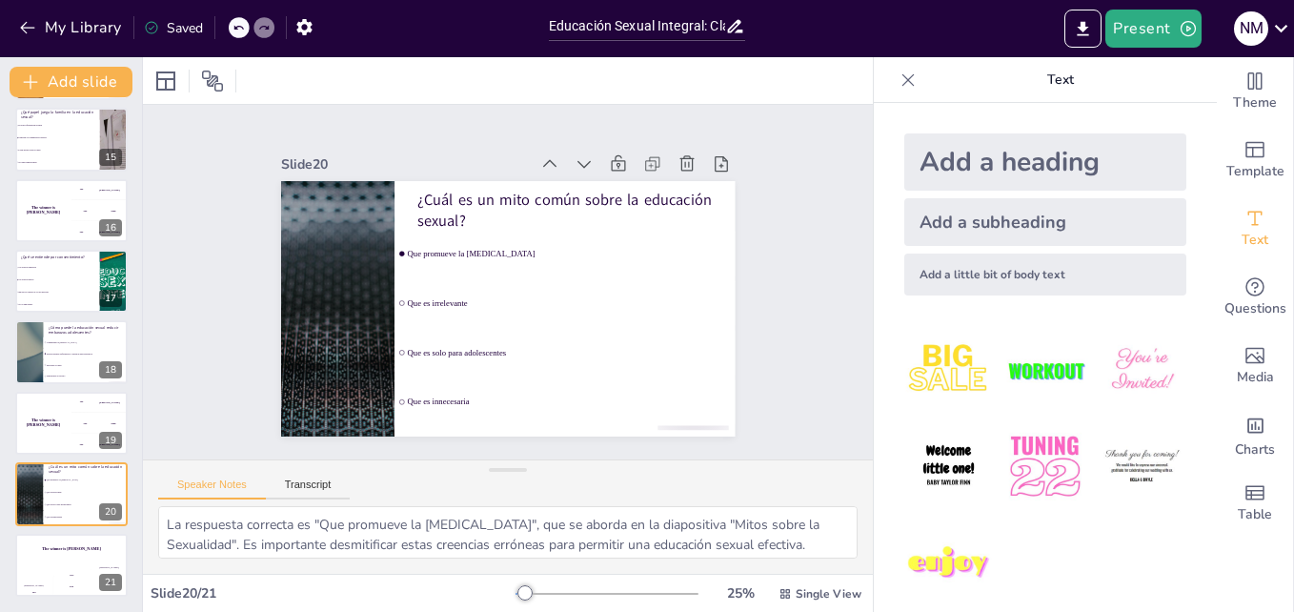
checkbox input "true"
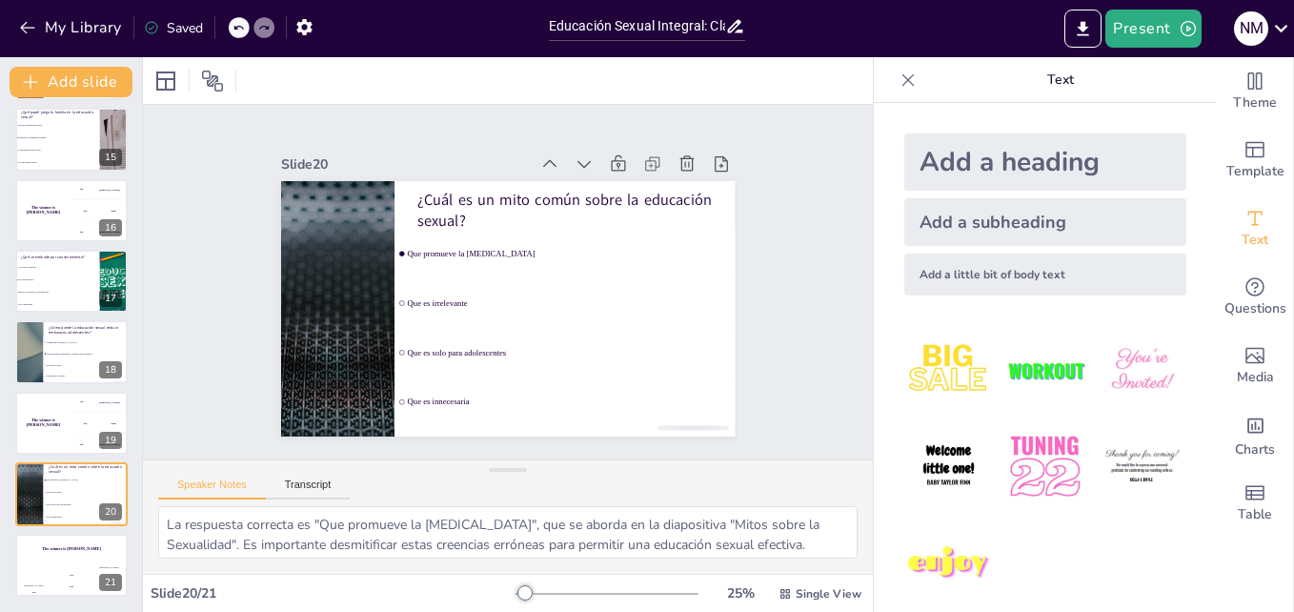
checkbox input "true"
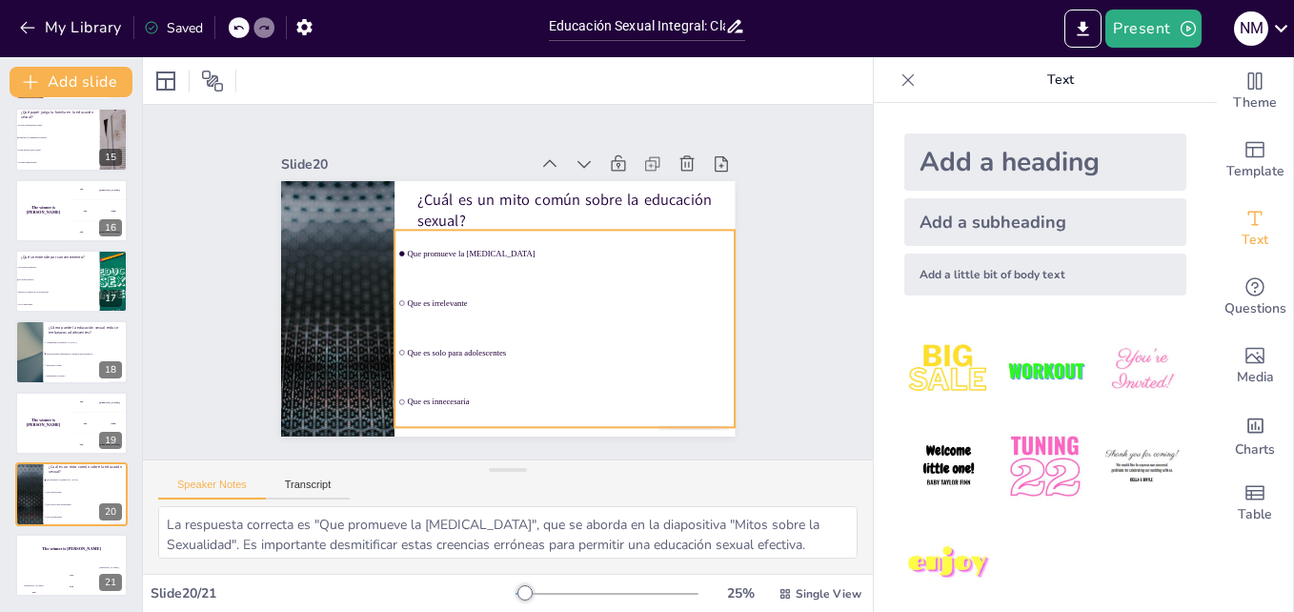
checkbox input "true"
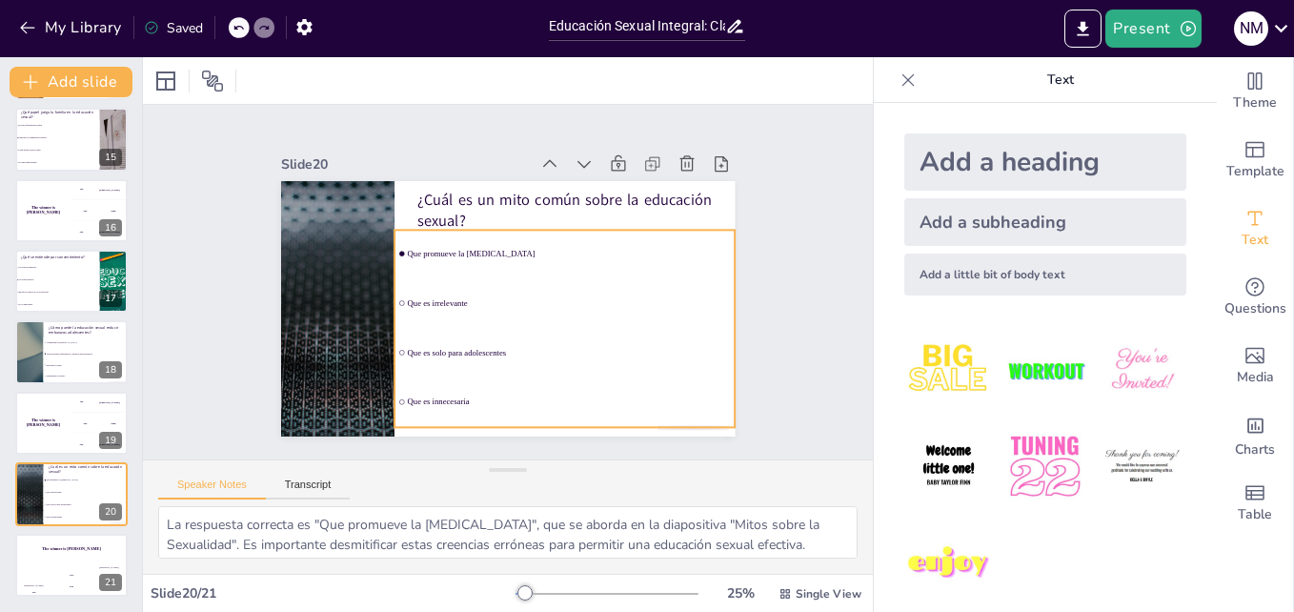
checkbox input "true"
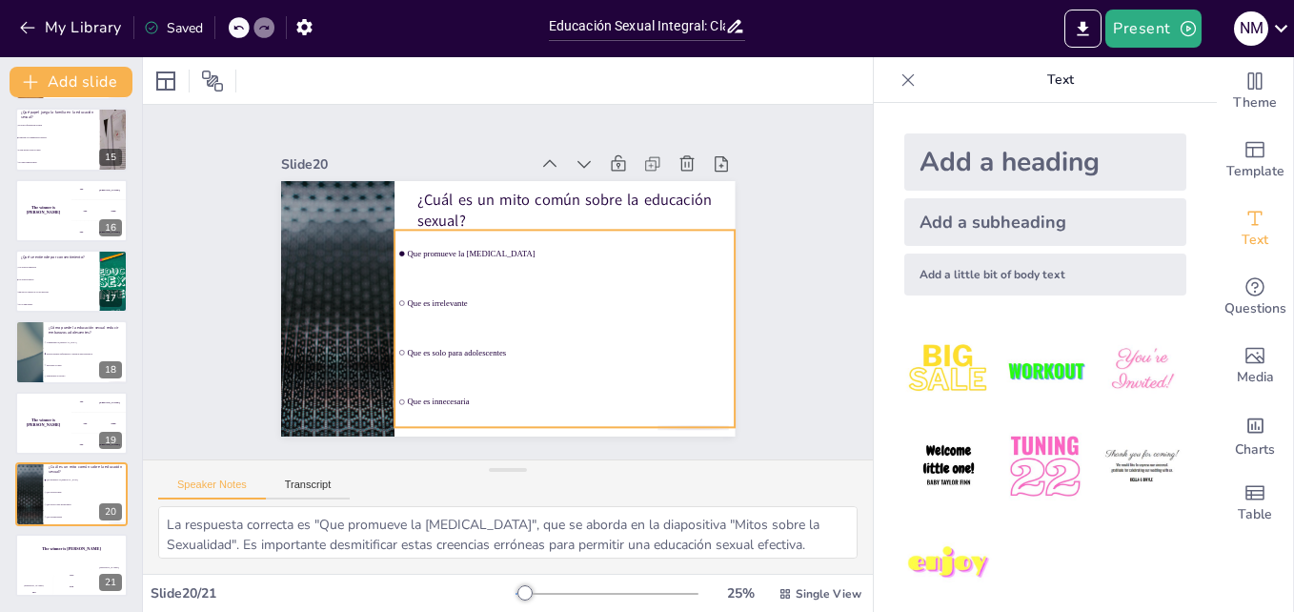
checkbox input "true"
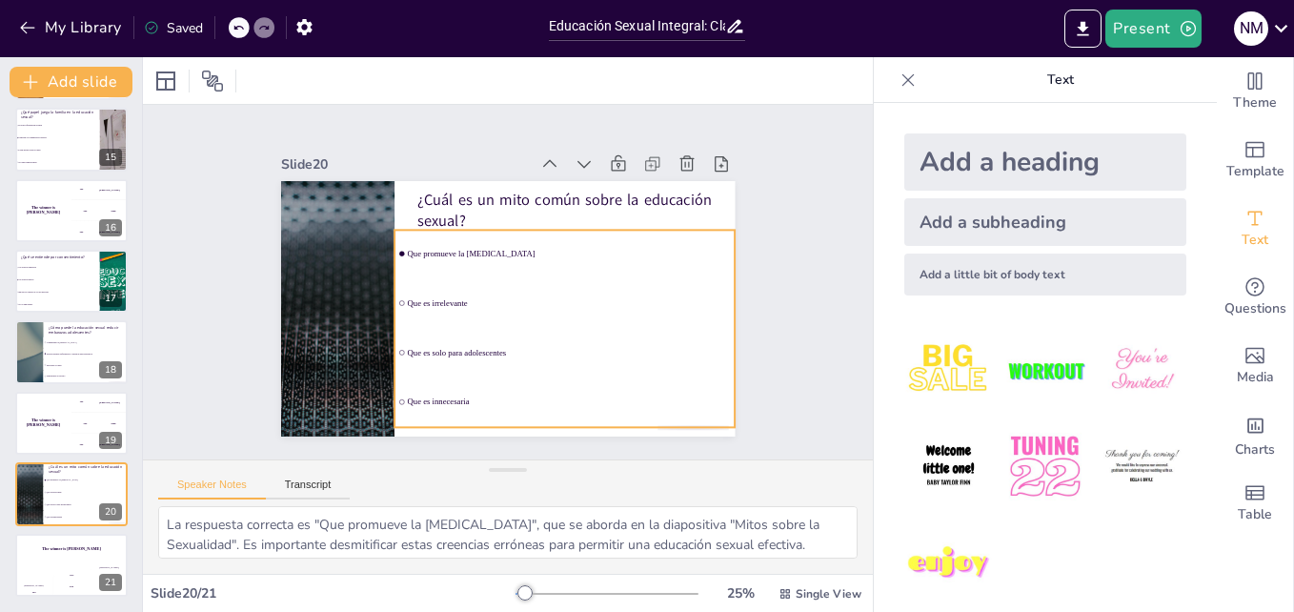
checkbox input "true"
